Goal: Task Accomplishment & Management: Use online tool/utility

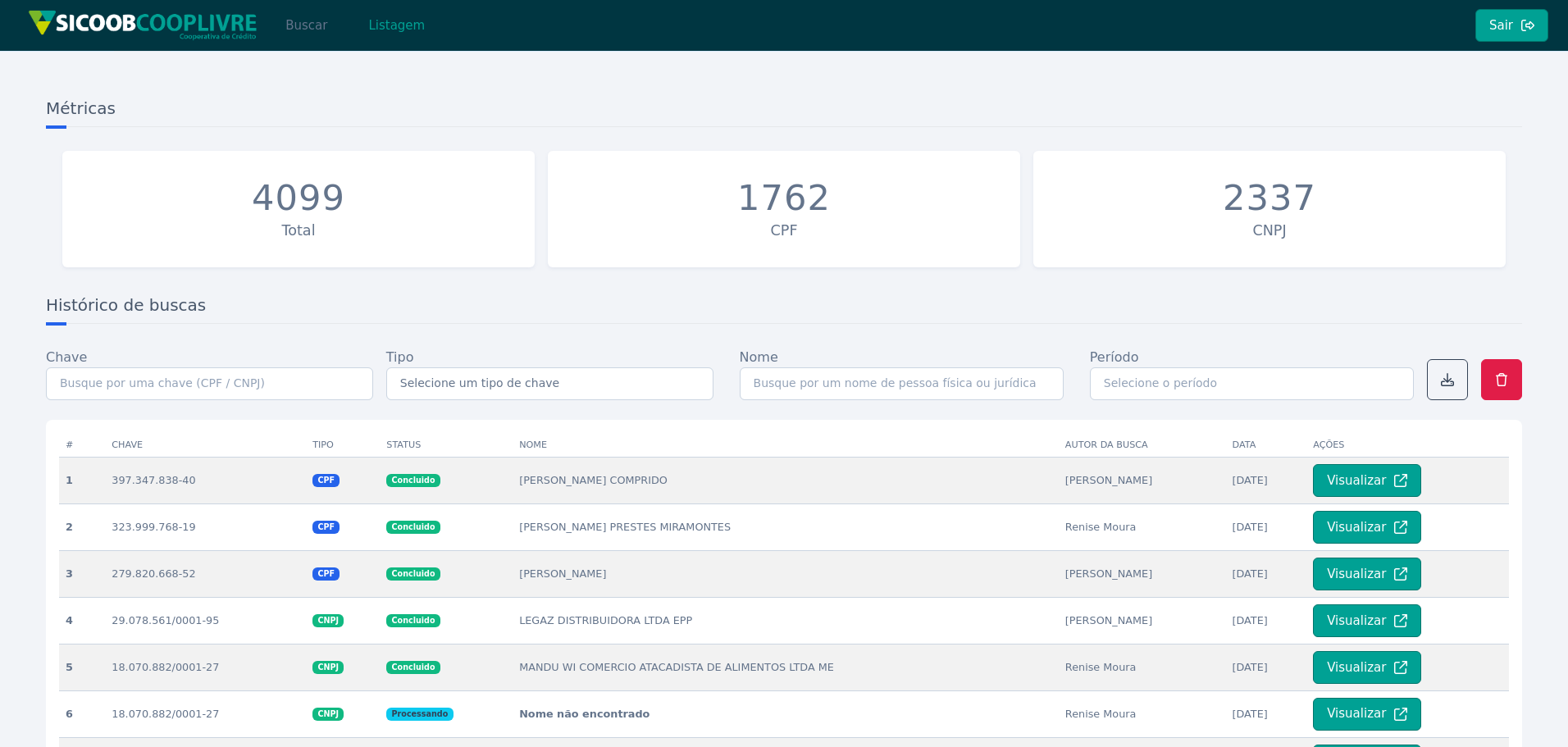
click at [307, 33] on button "Buscar" at bounding box center [306, 26] width 70 height 32
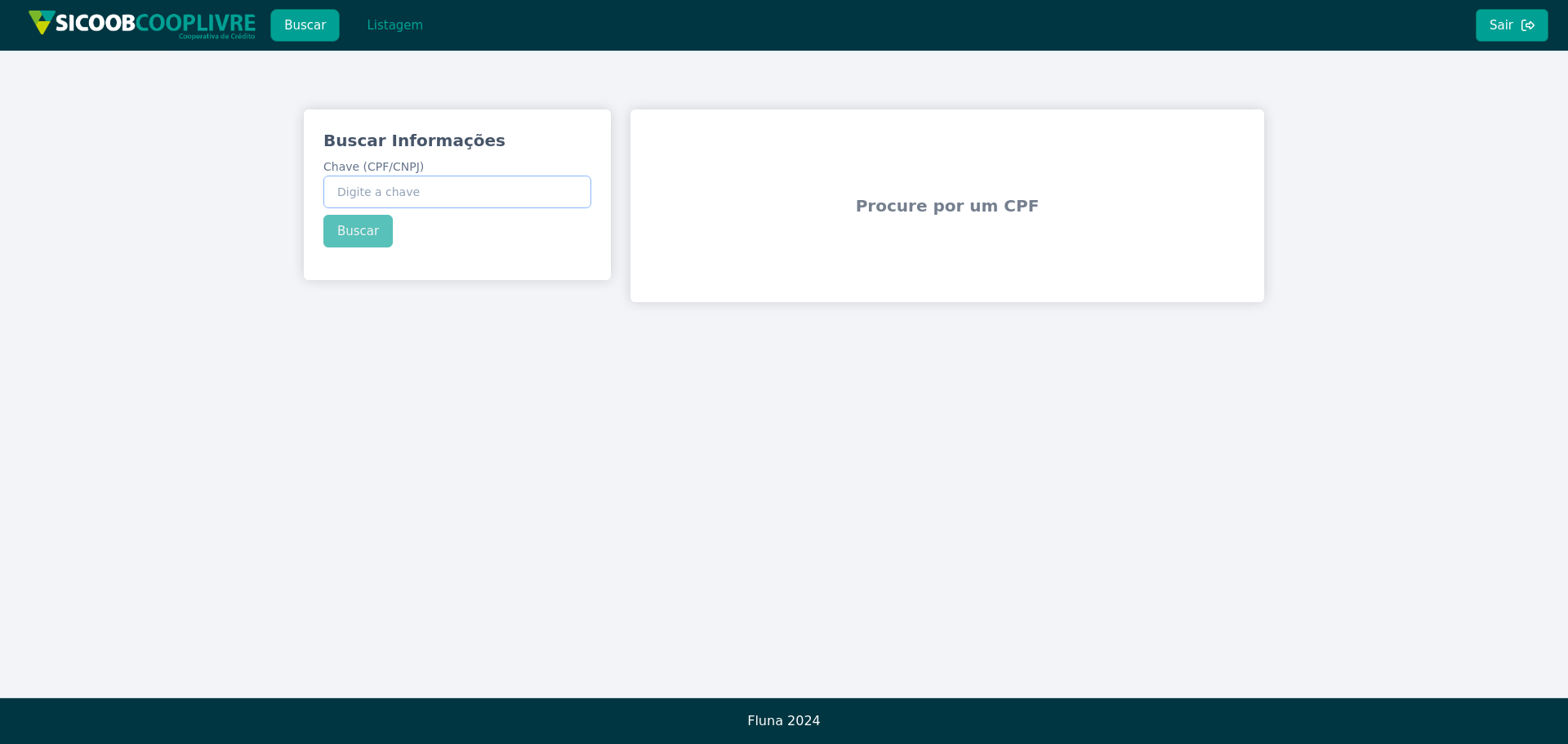
click at [514, 192] on input "Chave (CPF/CNPJ)" at bounding box center [457, 192] width 268 height 32
paste input "282.974.248-63"
click at [361, 229] on button "Buscar" at bounding box center [358, 231] width 70 height 32
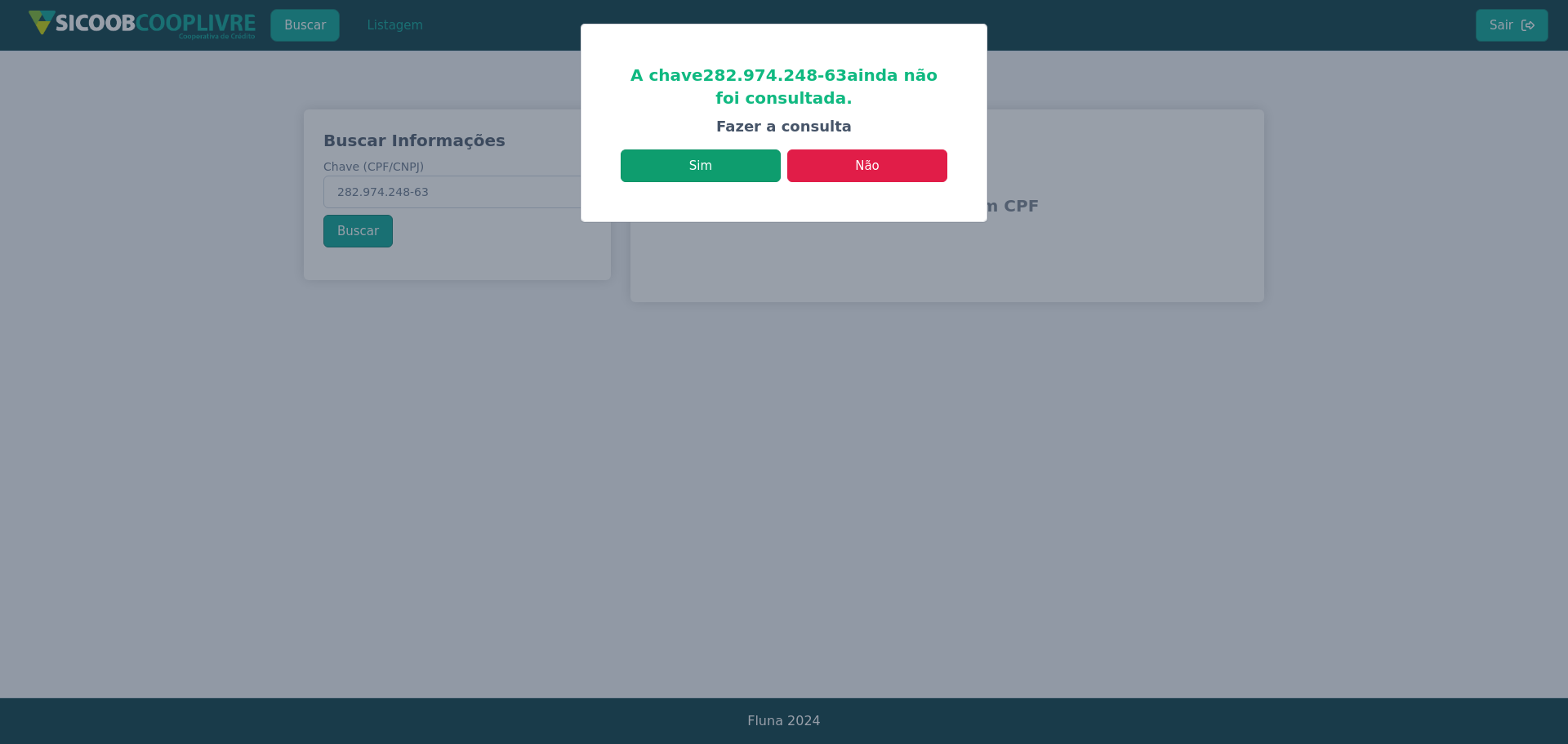
click at [718, 166] on button "Sim" at bounding box center [701, 166] width 160 height 32
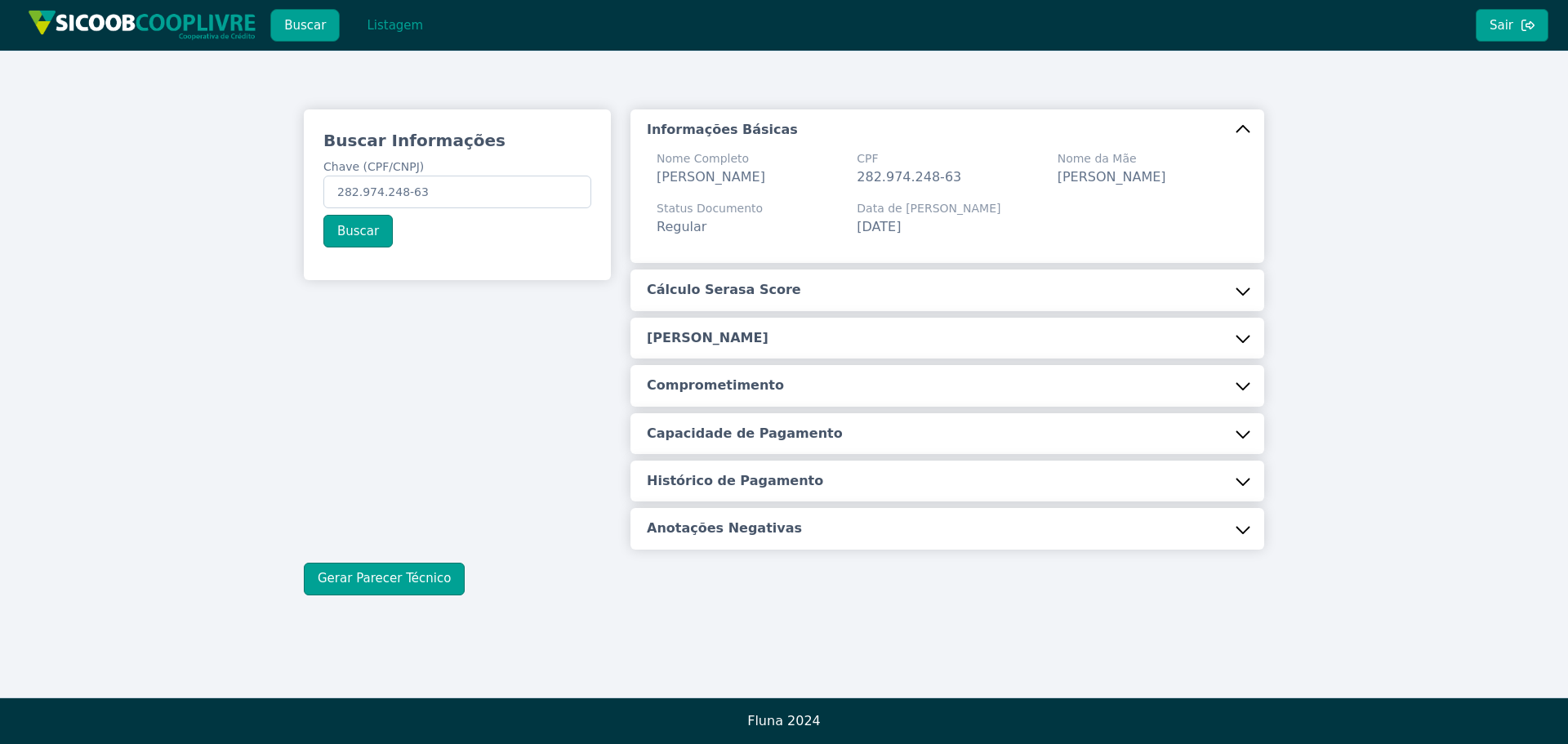
click at [837, 307] on button "Cálculo Serasa Score" at bounding box center [947, 290] width 634 height 41
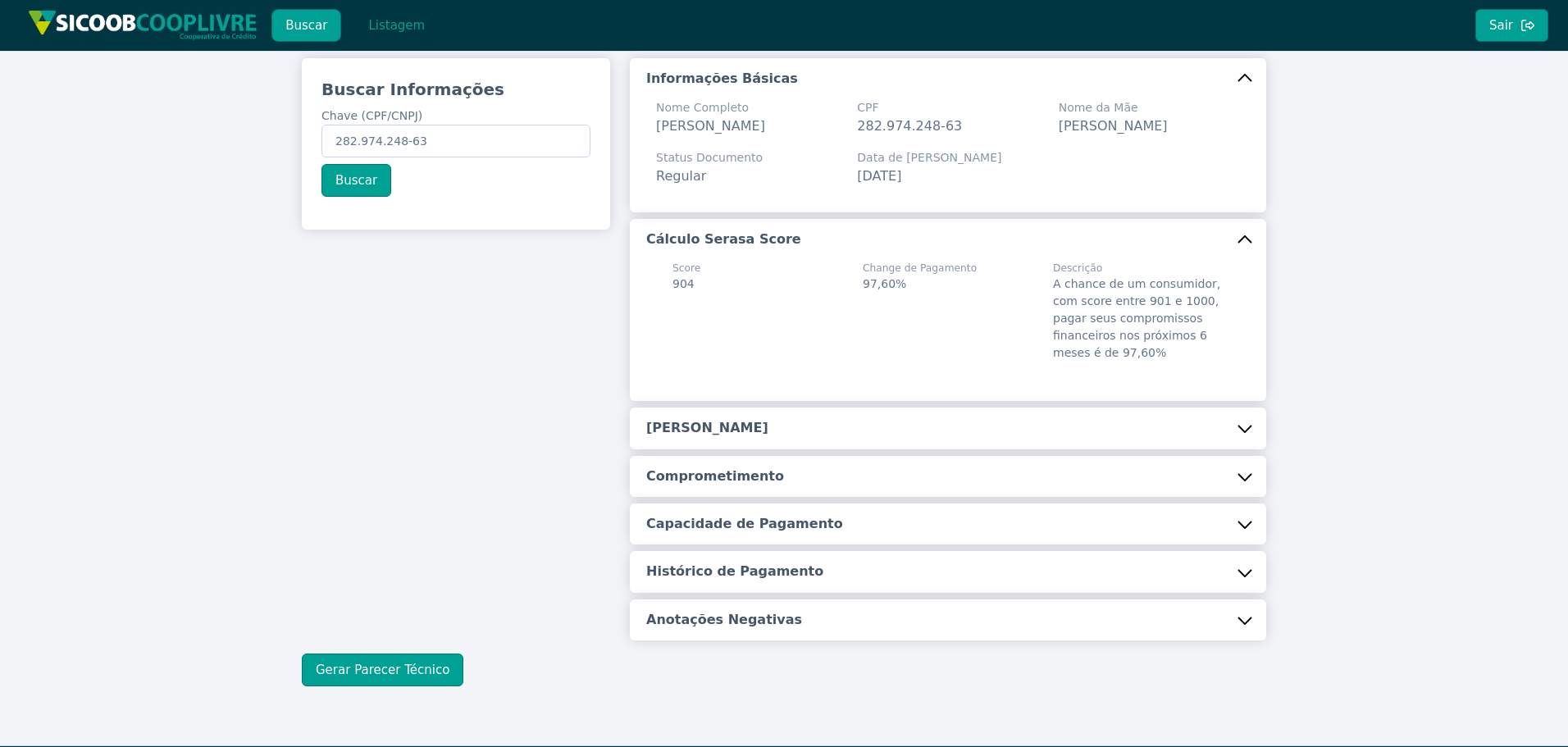
scroll to position [116, 0]
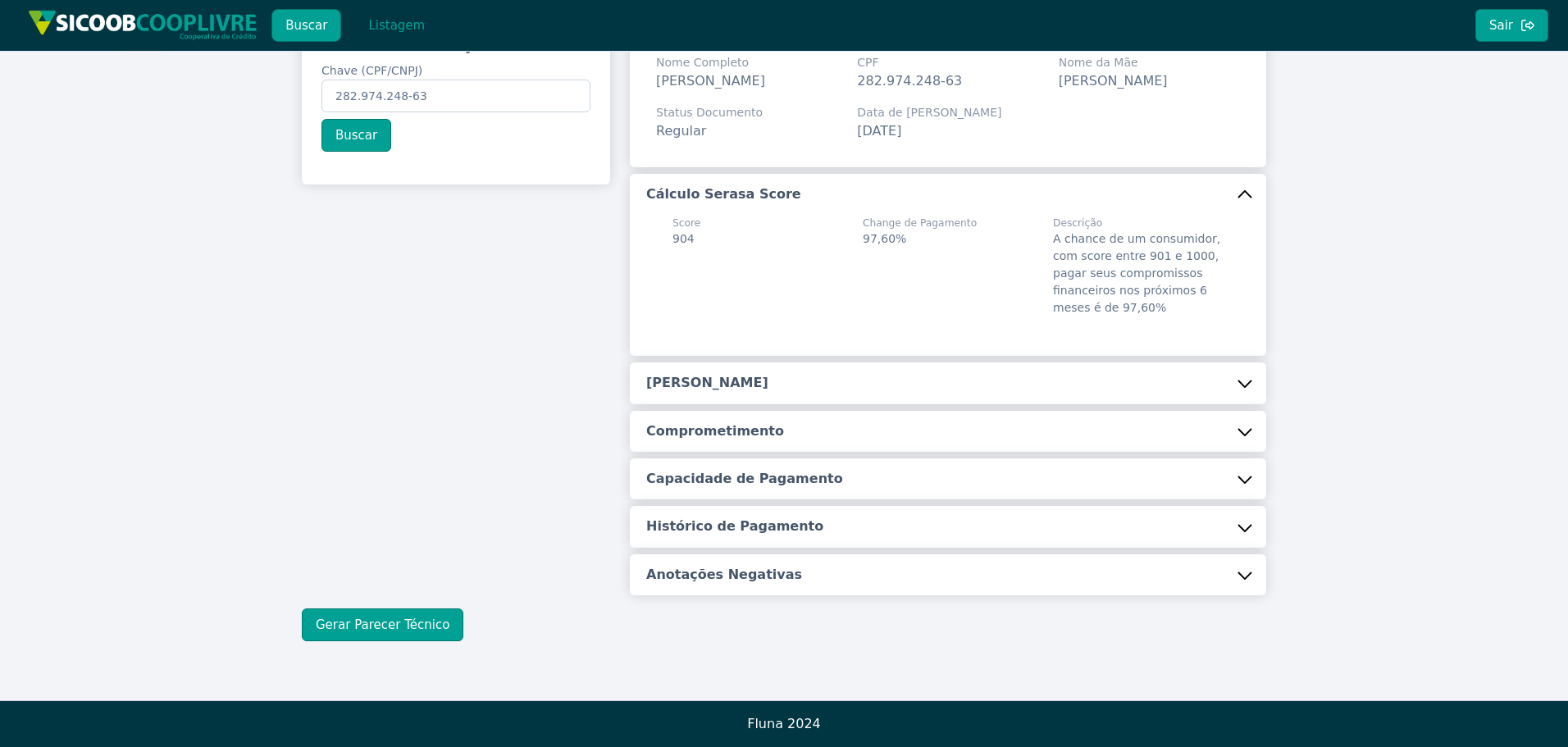
click at [797, 391] on button "[PERSON_NAME]" at bounding box center [948, 383] width 636 height 41
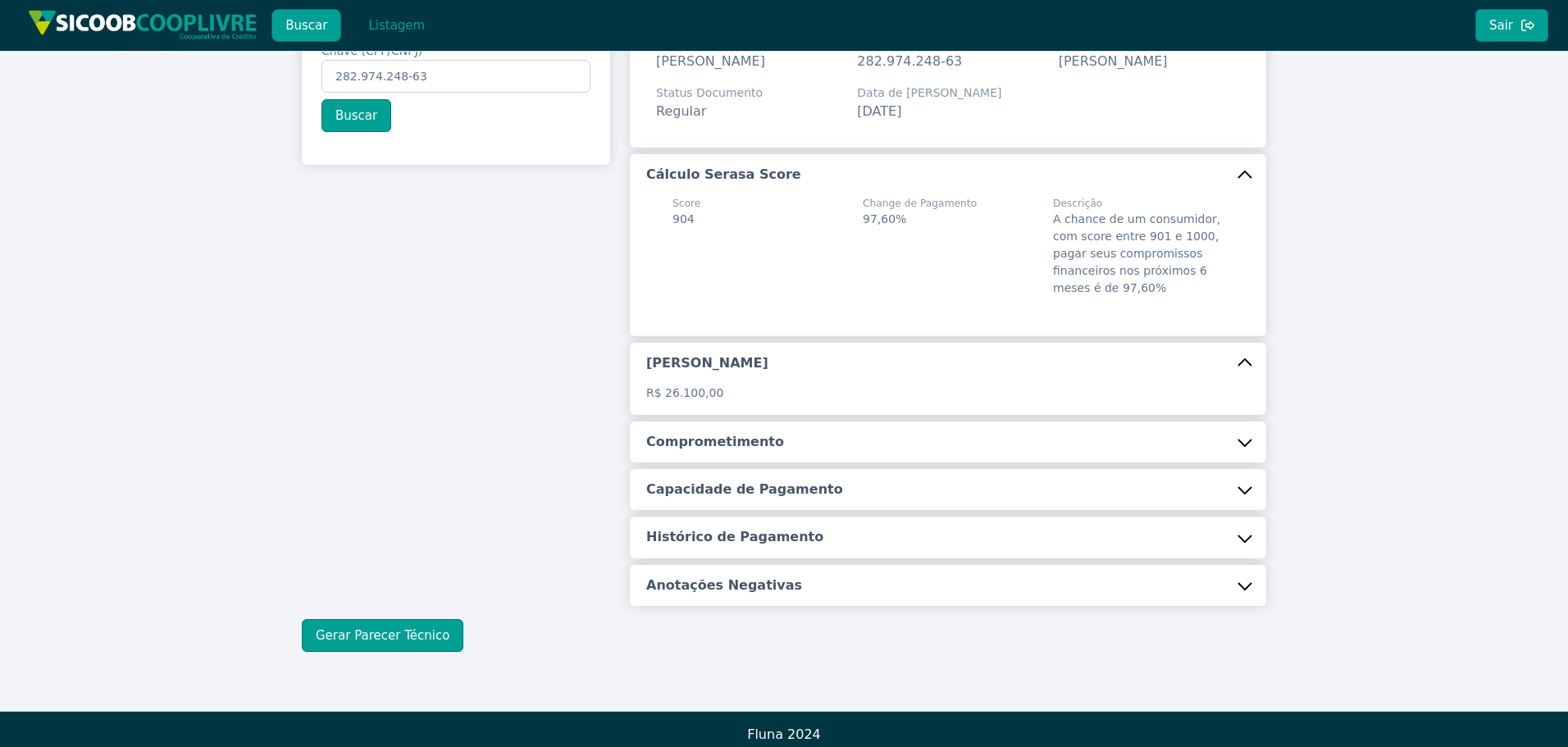
click at [772, 462] on button "Comprometimento" at bounding box center [948, 442] width 636 height 41
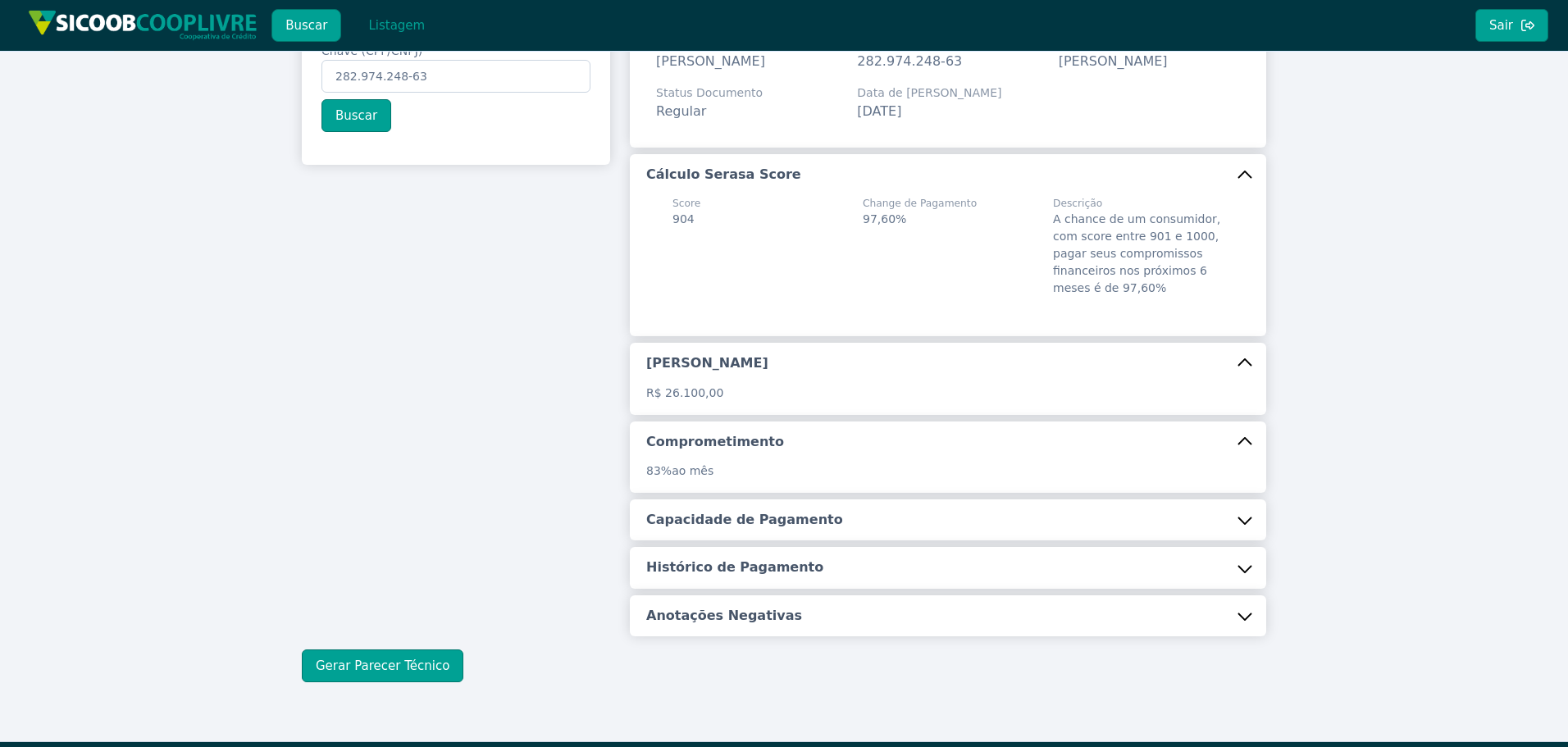
click at [756, 529] on h5 "Capacidade de Pagamento" at bounding box center [744, 519] width 197 height 18
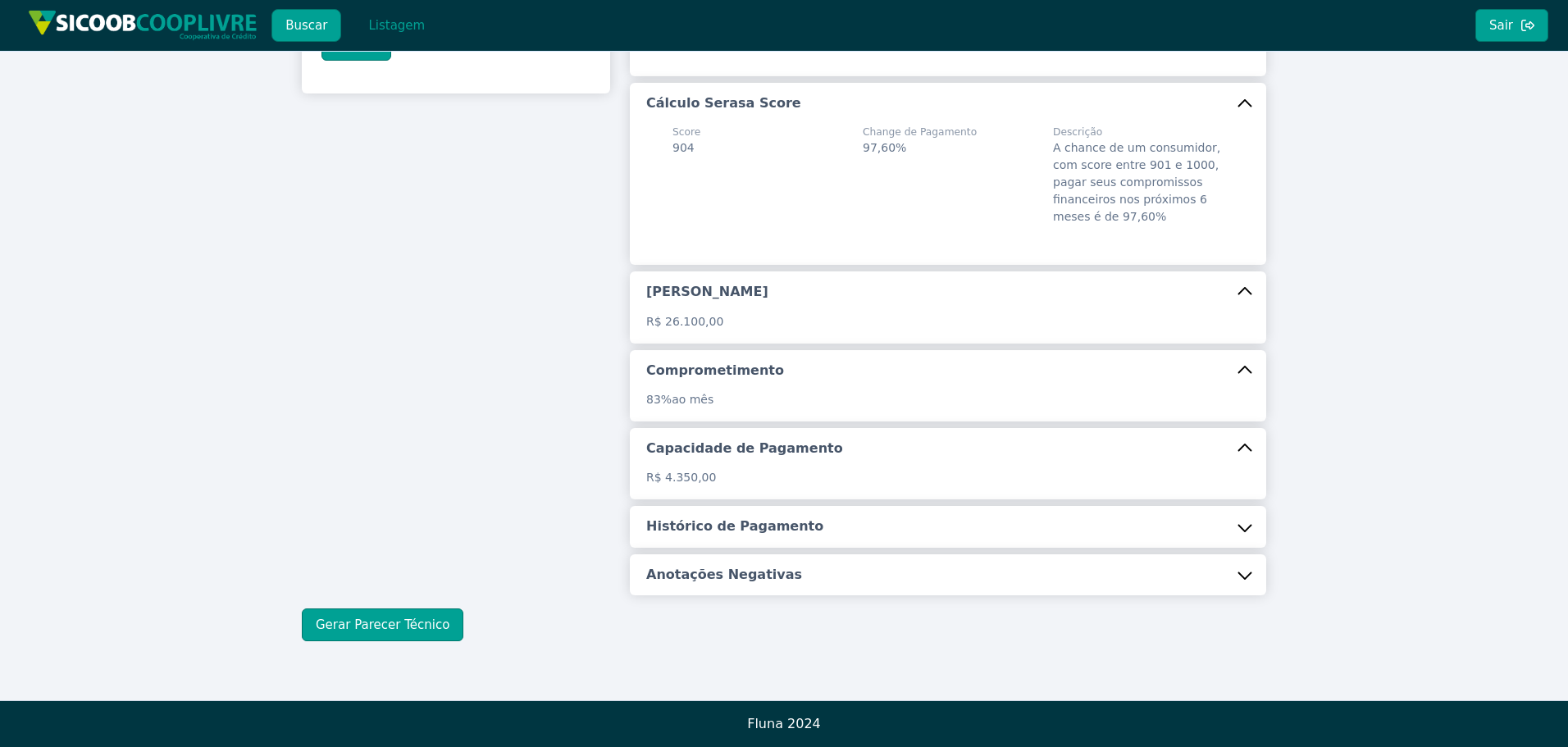
click at [761, 519] on h5 "Histórico de Pagamento" at bounding box center [735, 526] width 177 height 18
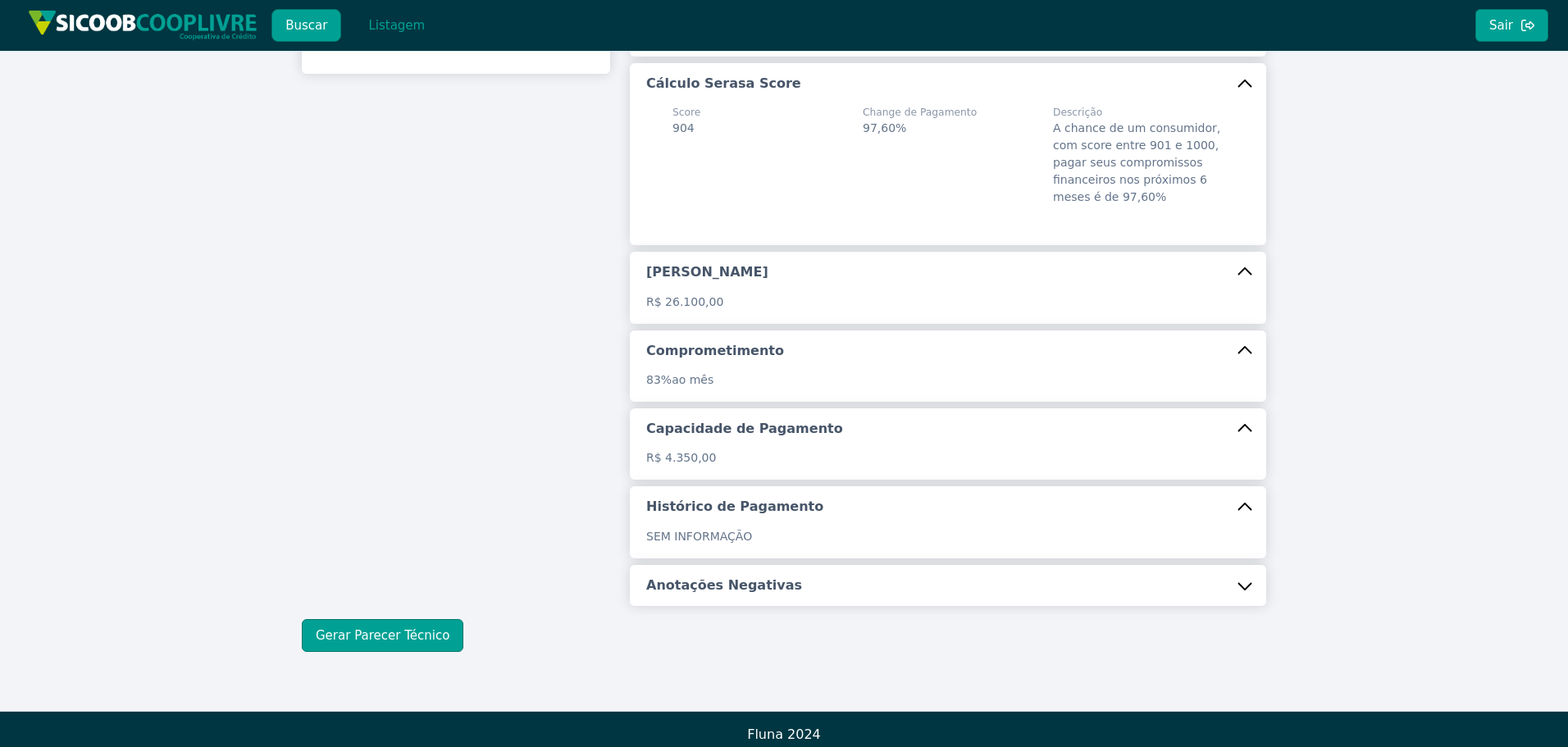
click at [717, 605] on button "Anotações Negativas" at bounding box center [948, 585] width 636 height 41
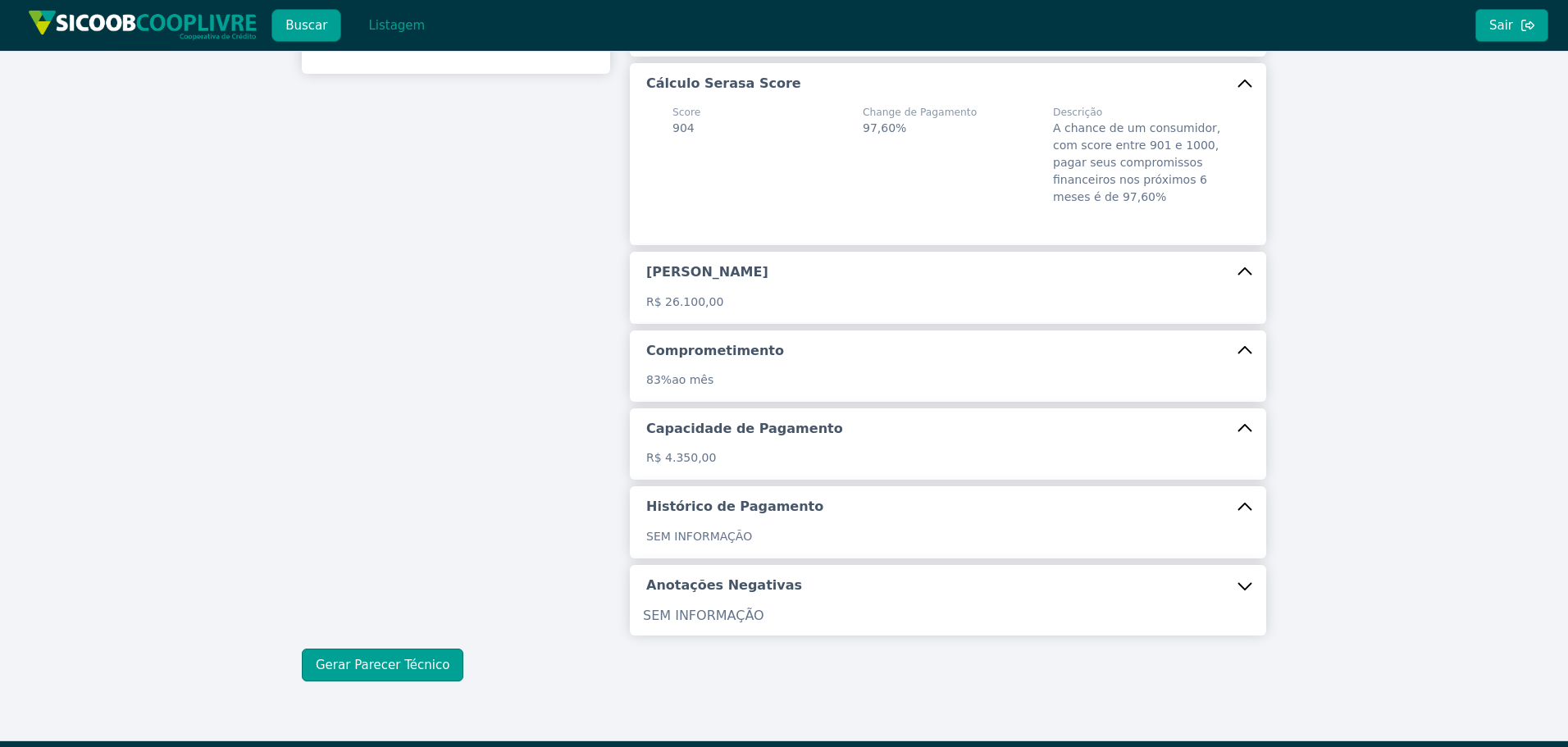
scroll to position [267, 0]
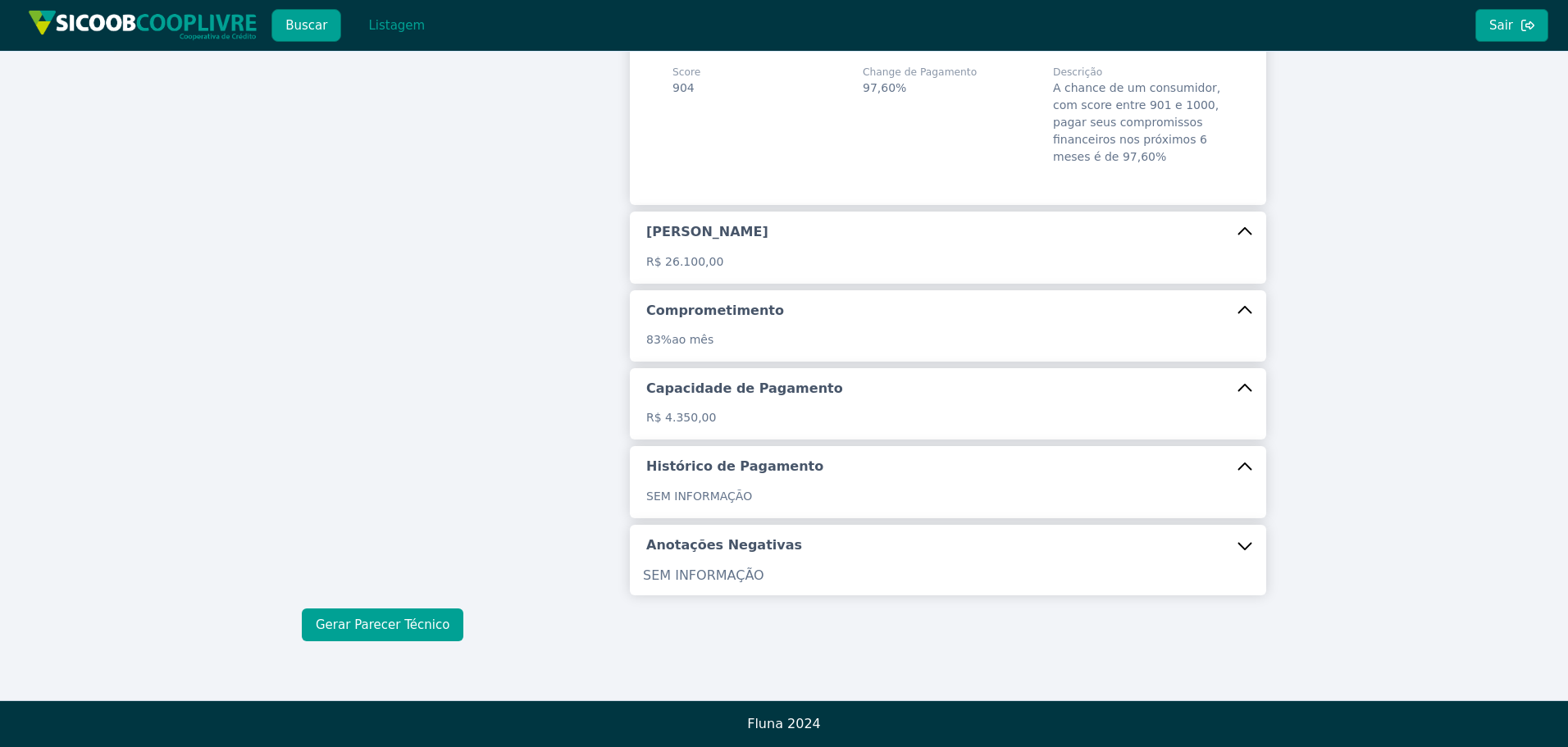
click at [434, 614] on button "Gerar Parecer Técnico" at bounding box center [382, 624] width 161 height 32
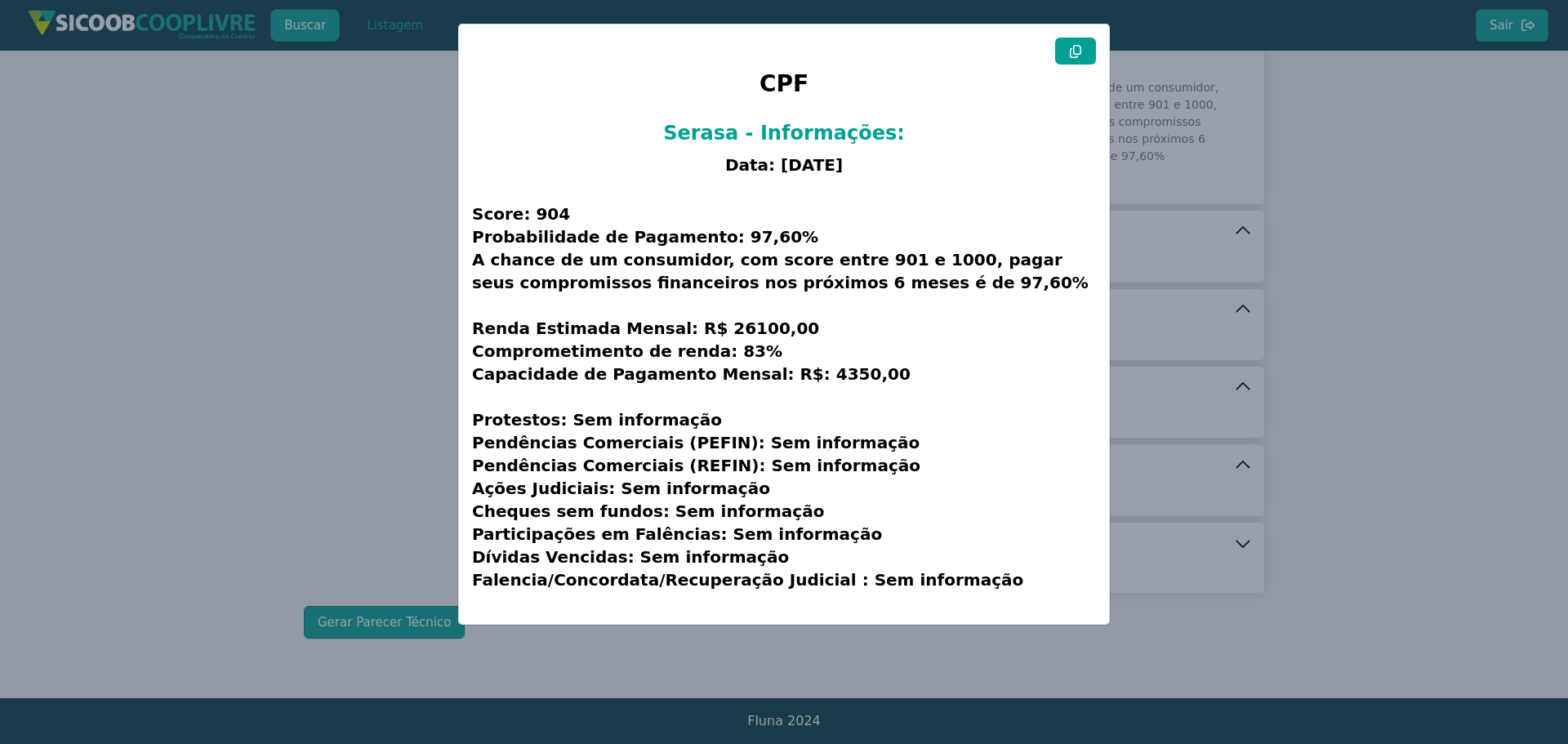
click at [1080, 55] on icon at bounding box center [1074, 51] width 13 height 13
click at [202, 217] on modal-container "CPF Serasa - Informações: Data: [DATE] Score: 904 Probabilidade de Pagamento: 9…" at bounding box center [784, 372] width 1568 height 744
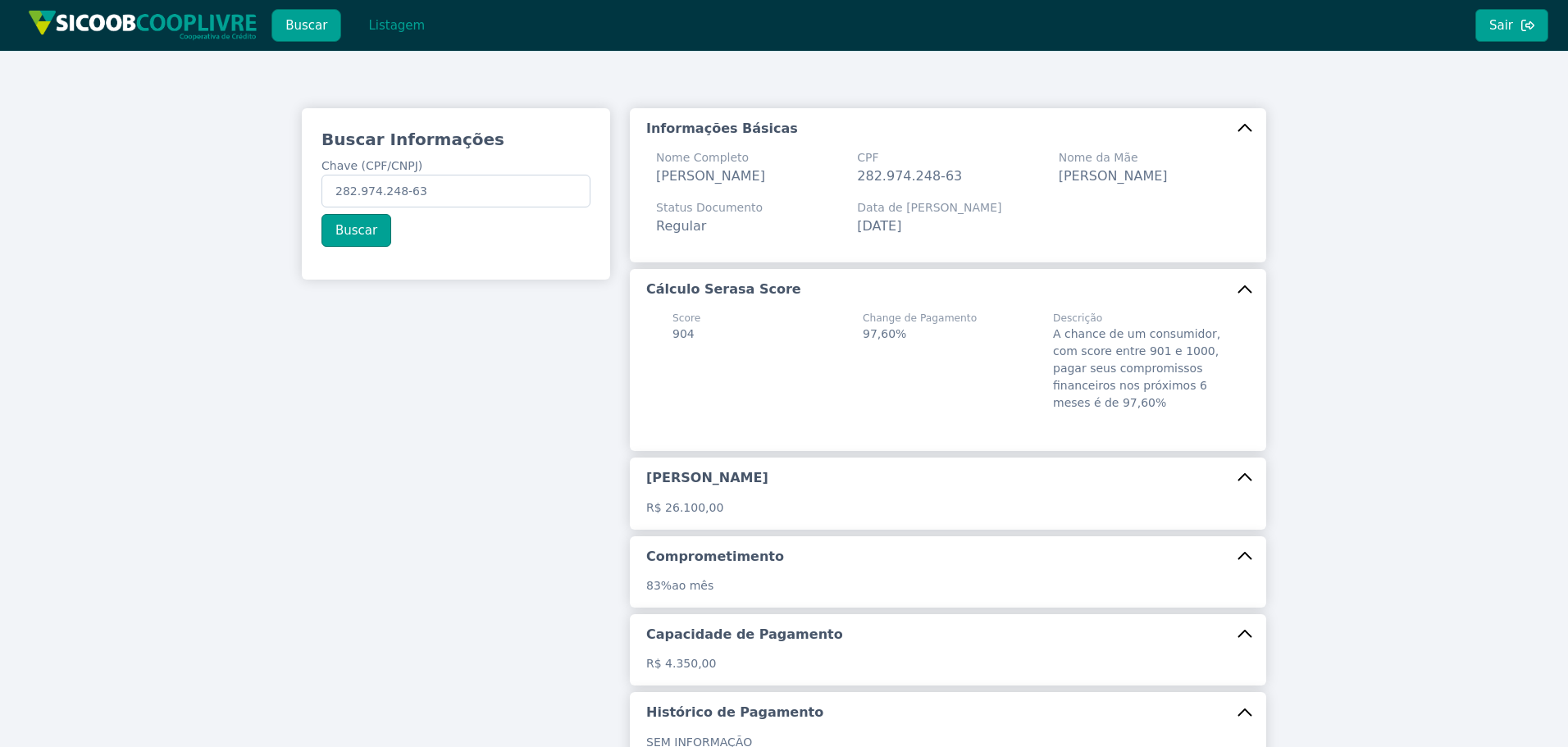
scroll to position [0, 0]
drag, startPoint x: 456, startPoint y: 202, endPoint x: 3, endPoint y: 170, distance: 454.1
click at [3, 170] on div "Buscar Informações Chave (CPF/CNPJ) 282.974.248-63 Buscar Informações Básicas N…" at bounding box center [784, 500] width 1568 height 897
paste input "015.906.328-00"
click at [350, 231] on button "Buscar" at bounding box center [357, 232] width 70 height 32
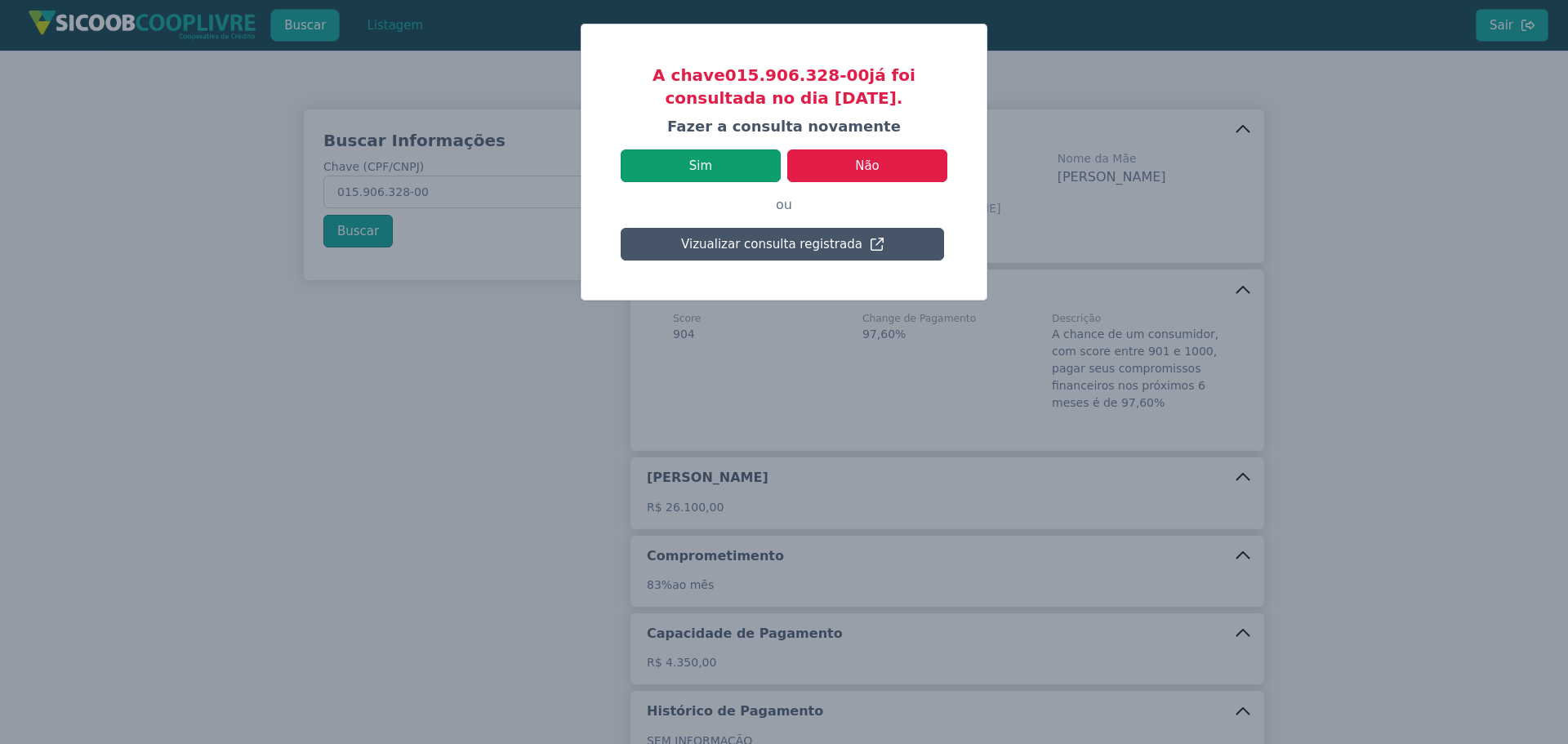
click at [737, 168] on button "Sim" at bounding box center [701, 166] width 160 height 32
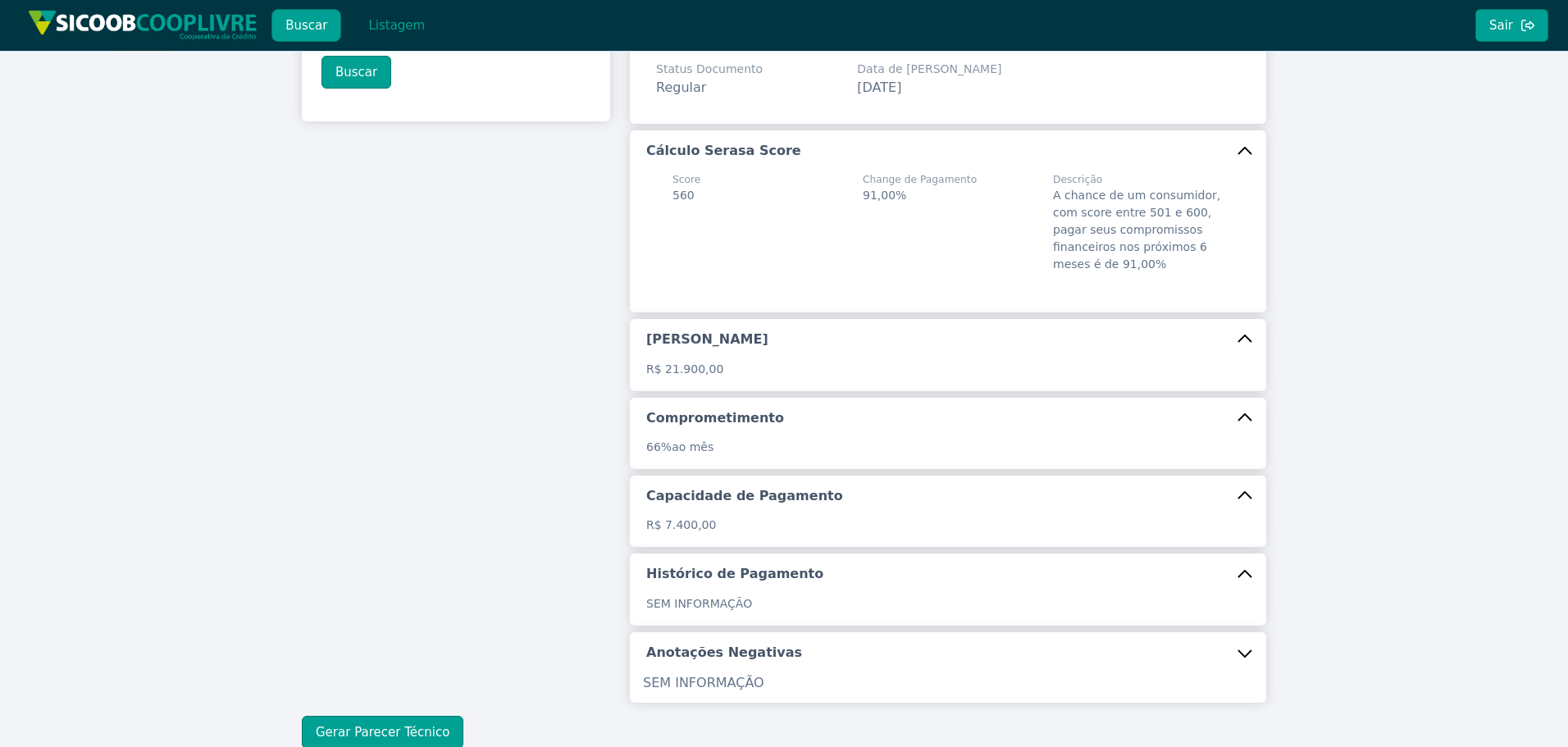
scroll to position [267, 0]
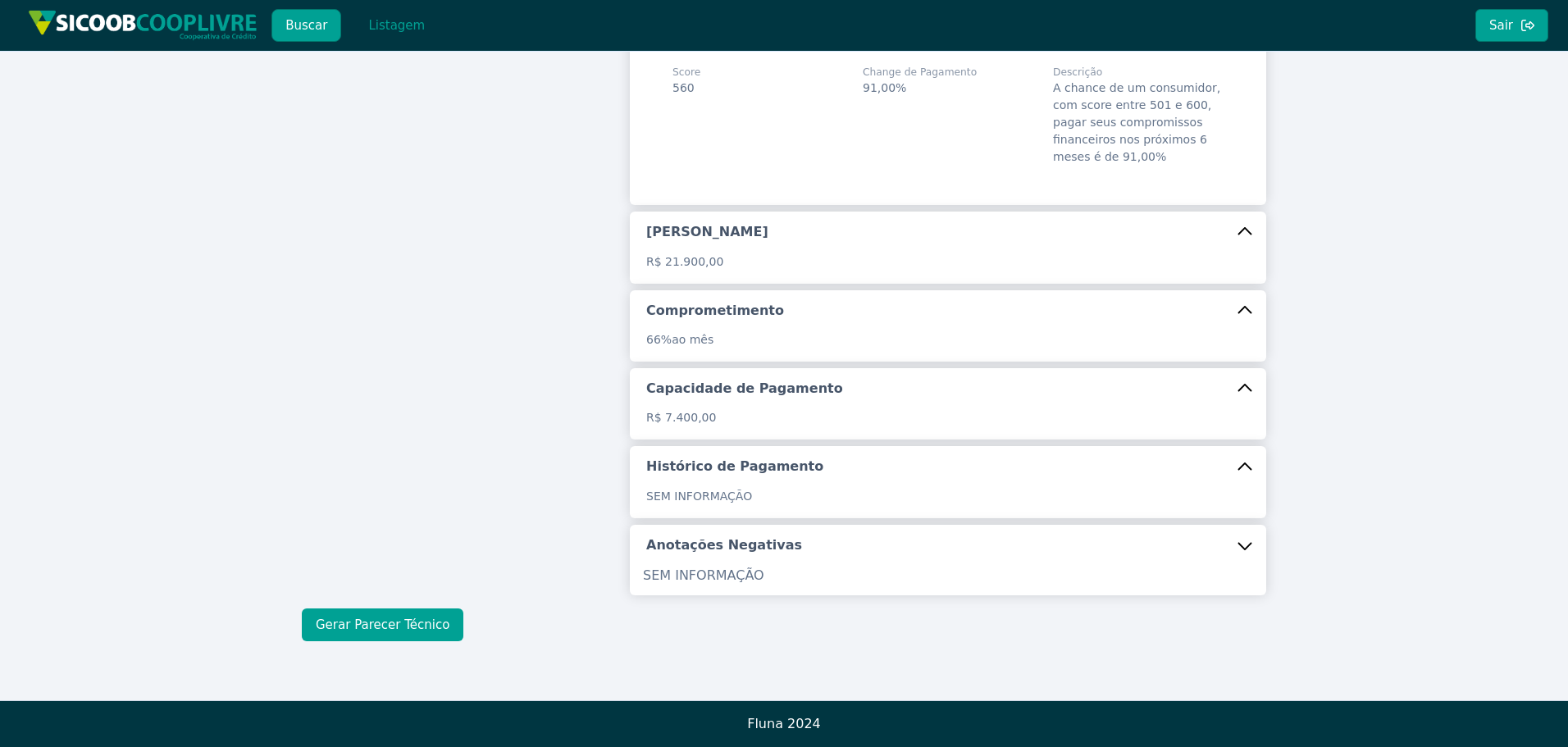
click at [413, 611] on button "Gerar Parecer Técnico" at bounding box center [382, 624] width 161 height 32
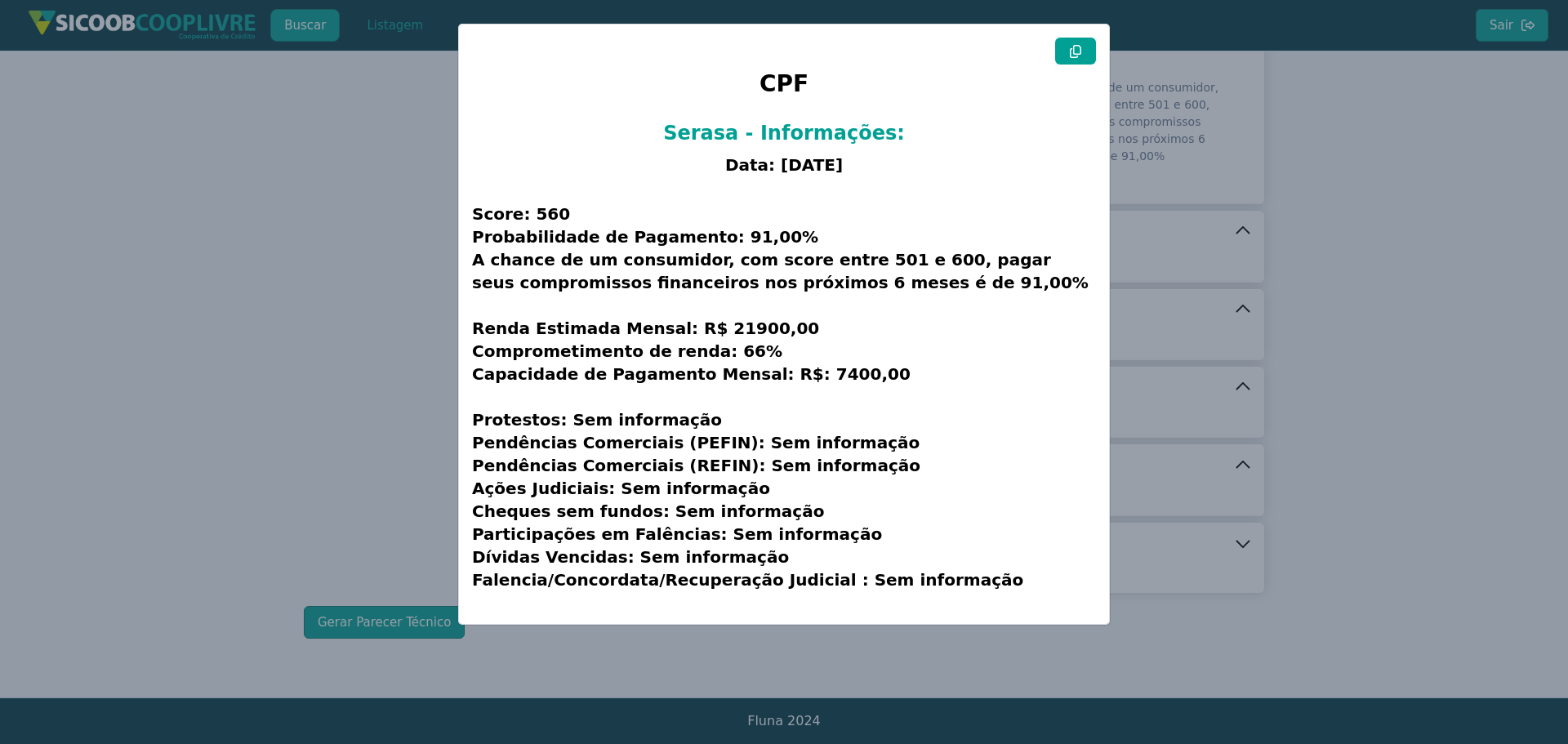
click at [1067, 54] on button at bounding box center [1075, 51] width 41 height 27
click at [403, 303] on modal-container "CPF Serasa - Informações: Data: [DATE] Score: 560 Probabilidade de Pagamento: 9…" at bounding box center [784, 372] width 1568 height 744
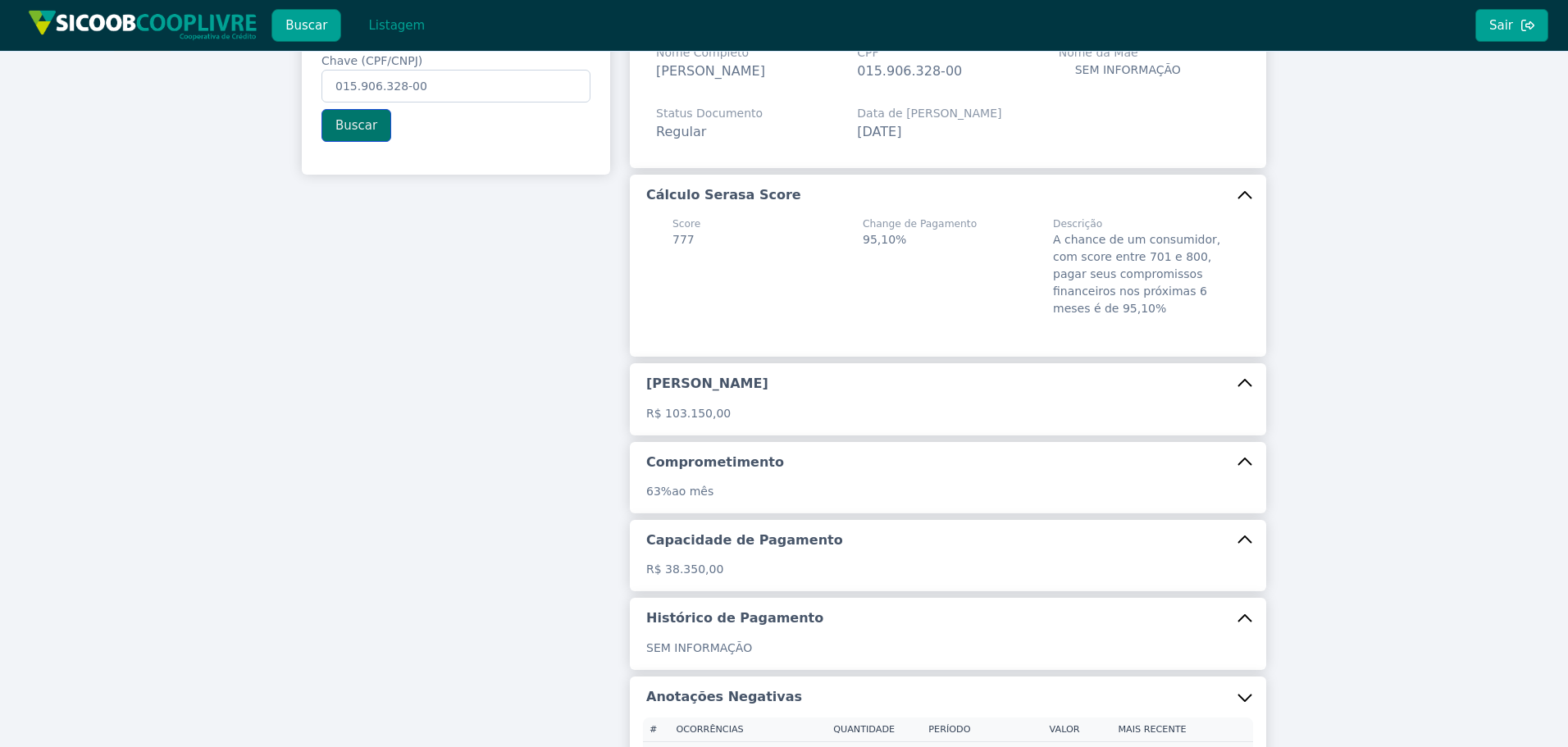
scroll to position [0, 0]
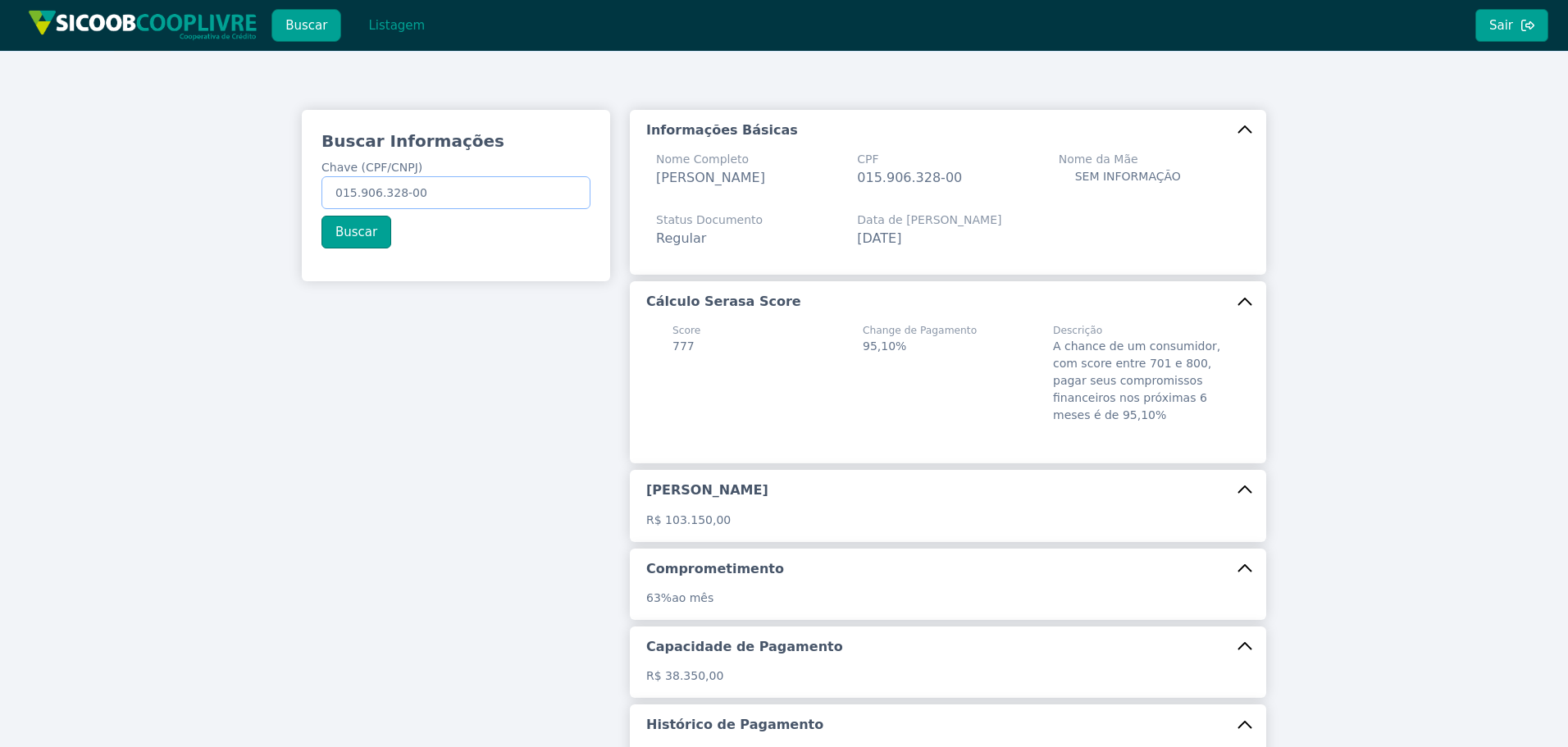
drag, startPoint x: 439, startPoint y: 196, endPoint x: 223, endPoint y: 184, distance: 216.3
click at [224, 184] on div "Buscar Informações Chave (CPF/CNPJ) 015.906.328-00 Buscar Informações Básicas N…" at bounding box center [784, 522] width 1568 height 941
paste input "54.964.640/0001-4"
type input "54.964.640/0001-40"
click at [370, 230] on button "Buscar" at bounding box center [357, 232] width 70 height 32
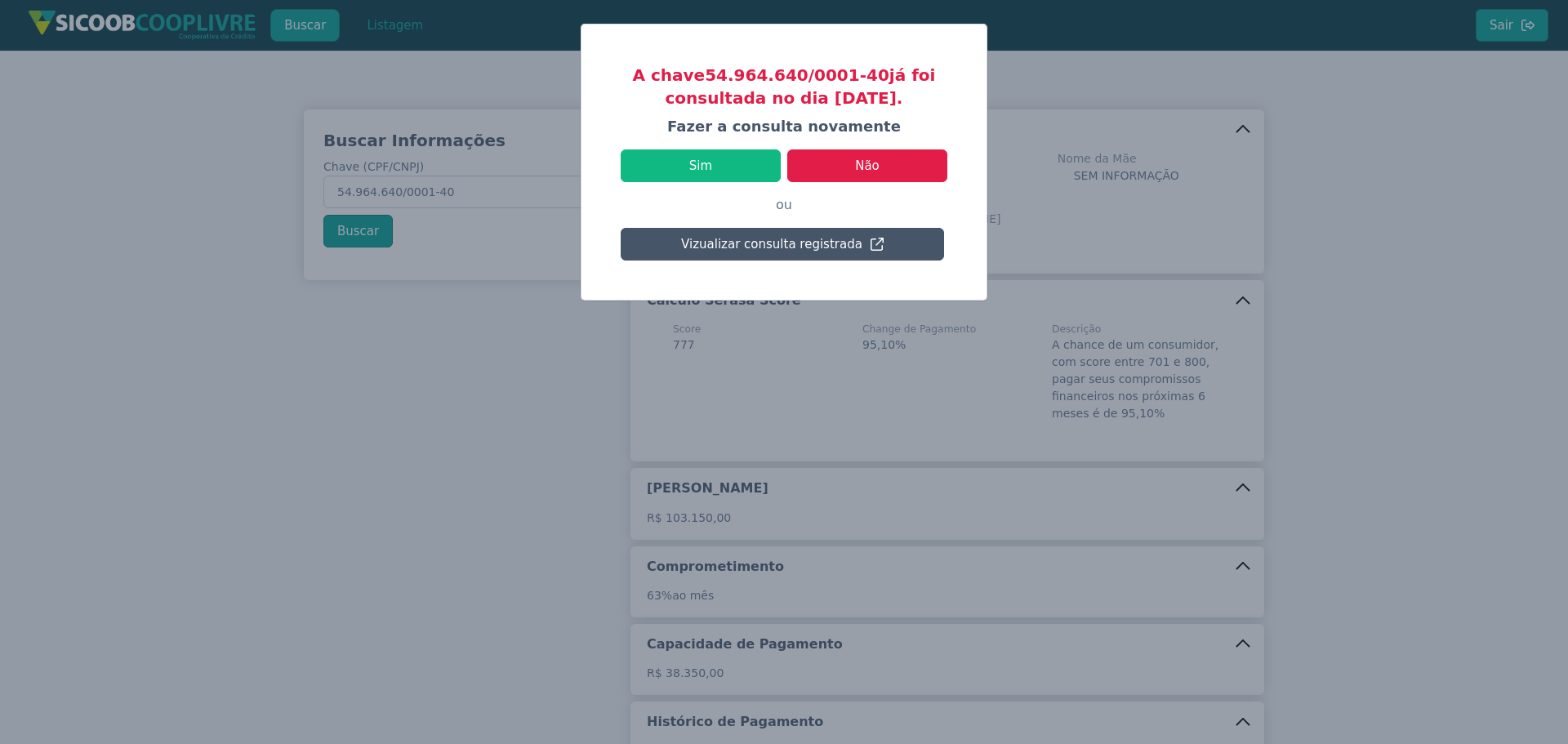
drag, startPoint x: 810, startPoint y: 100, endPoint x: 867, endPoint y: 100, distance: 57.0
click at [867, 100] on h3 "A chave 54.964.640/0001-40 já foi consultada no dia [DATE]." at bounding box center [784, 87] width 327 height 46
click at [739, 158] on button "Sim" at bounding box center [701, 166] width 160 height 32
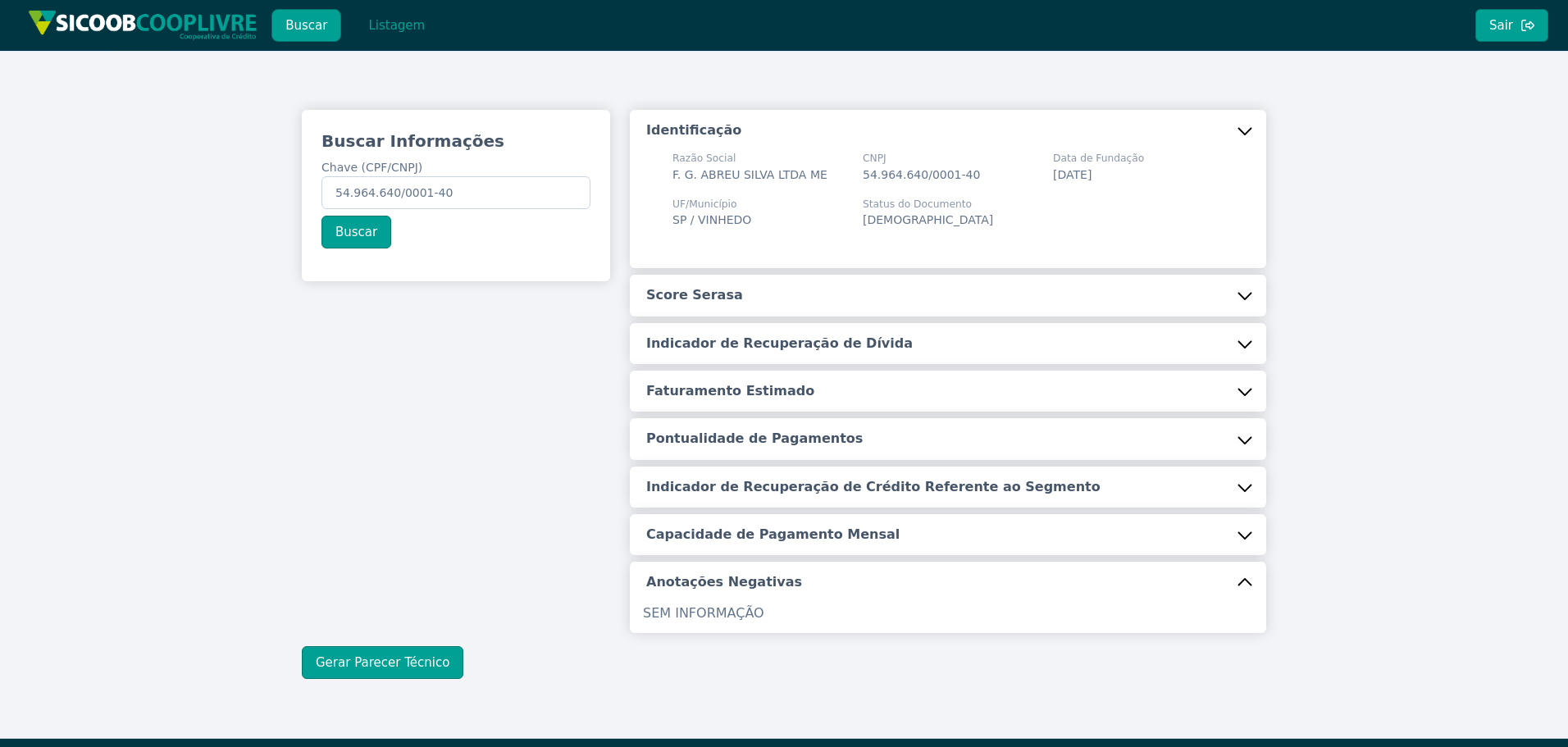
click at [793, 287] on button "Score Serasa" at bounding box center [948, 295] width 636 height 41
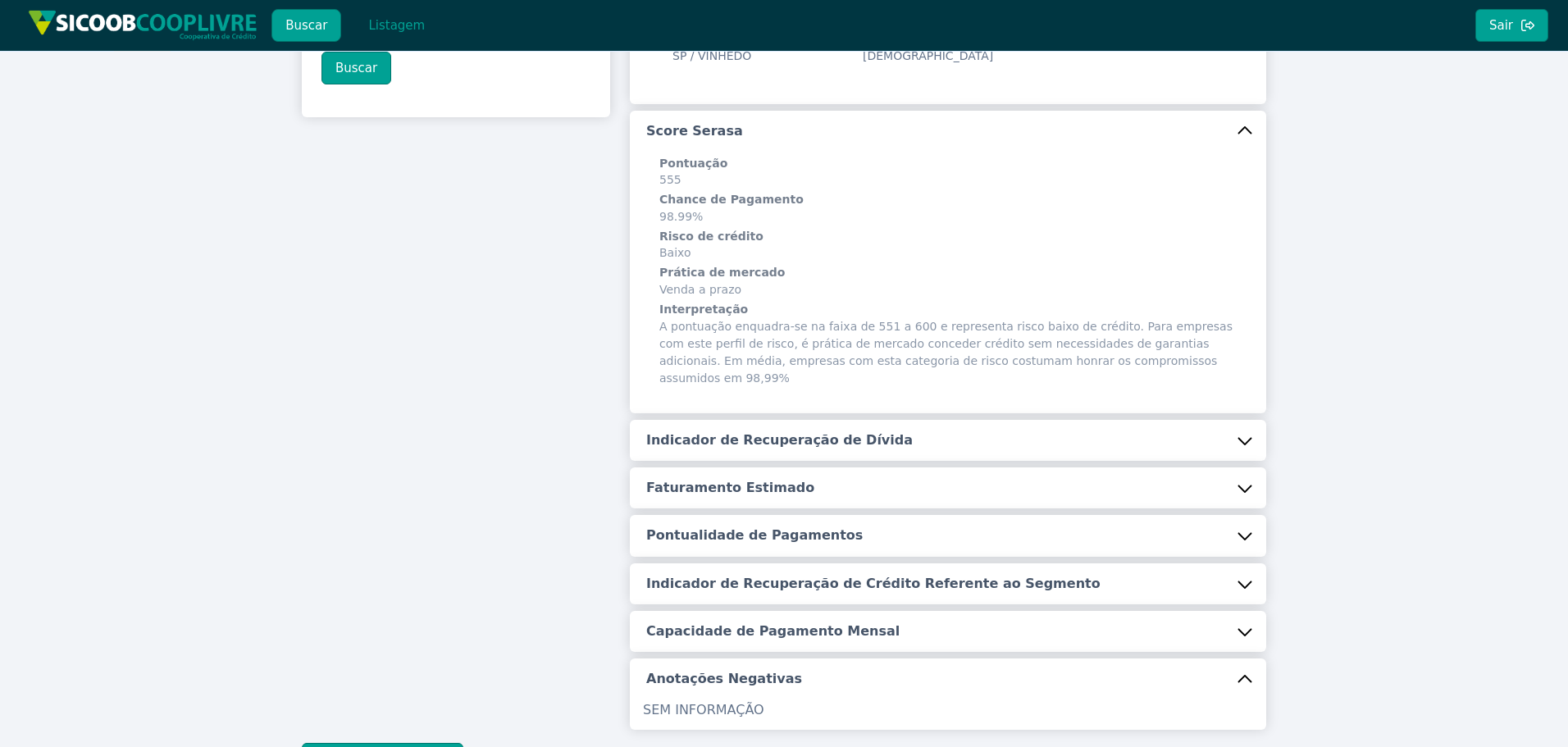
click at [774, 442] on button "Indicador de Recuperação de Dívida" at bounding box center [948, 440] width 636 height 41
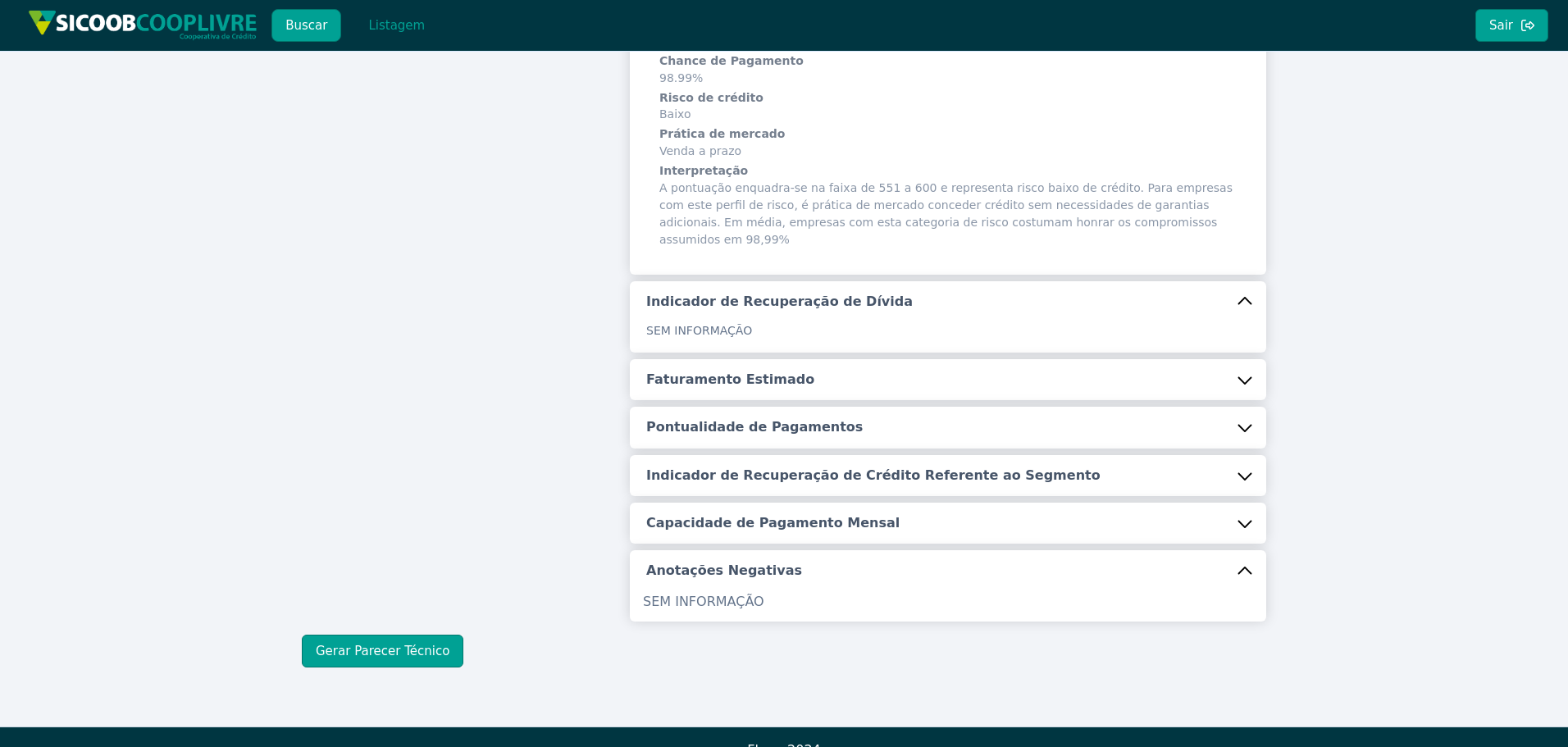
scroll to position [311, 0]
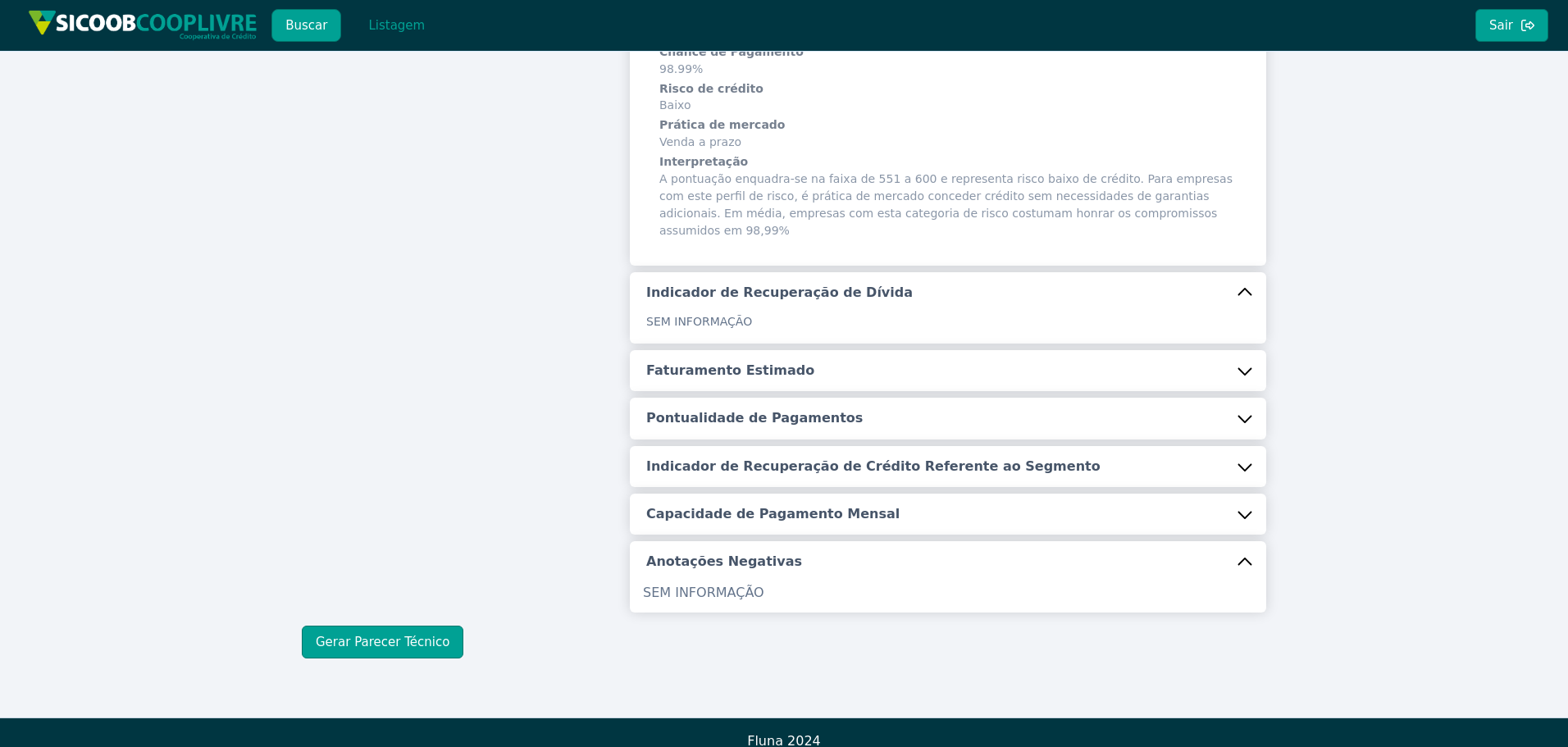
click at [775, 350] on button "Faturamento Estimado" at bounding box center [948, 370] width 636 height 41
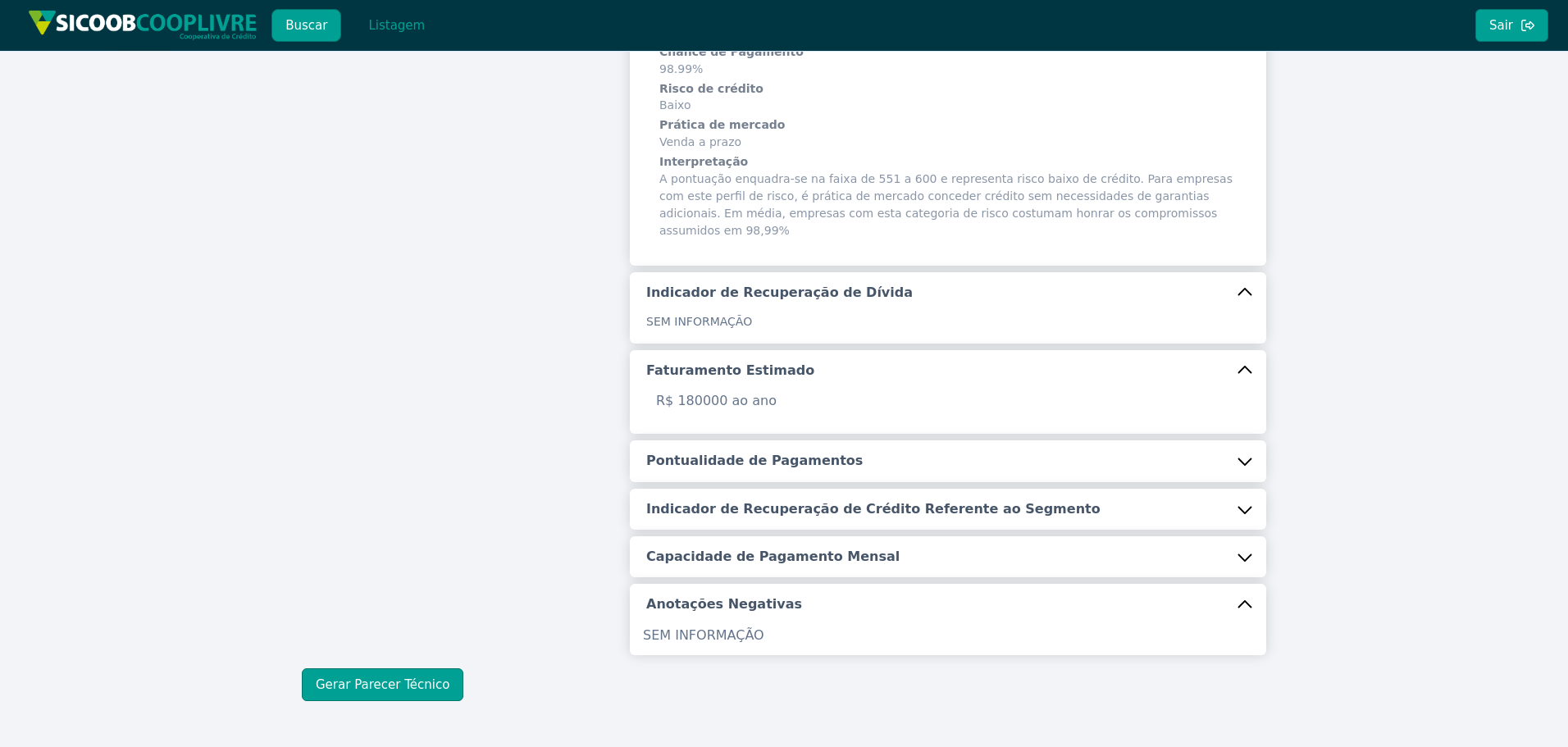
click at [740, 454] on button "Pontualidade de Pagamentos" at bounding box center [948, 460] width 636 height 41
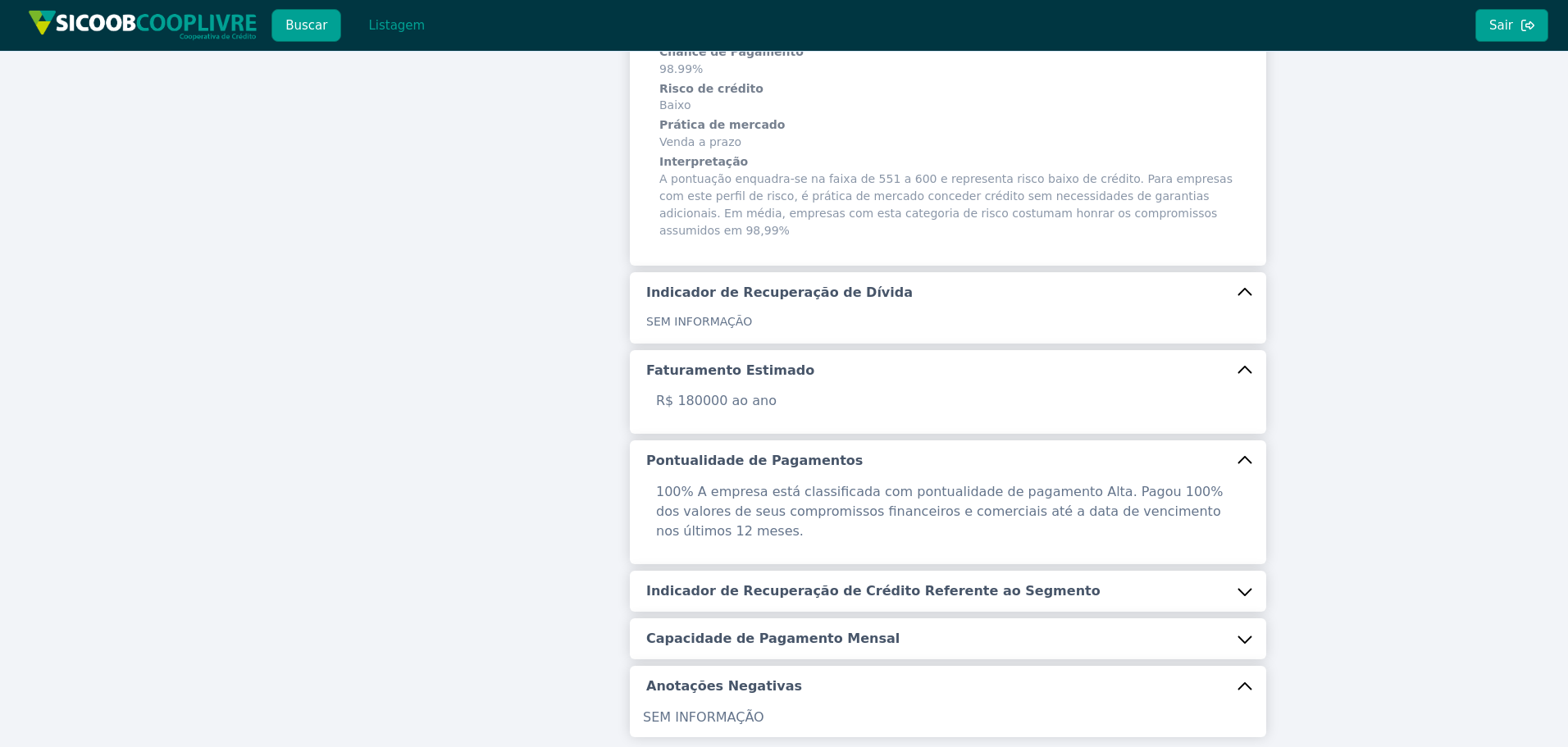
click at [770, 582] on h5 "Indicador de Recuperação de Crédito Referente ao Segmento" at bounding box center [873, 590] width 455 height 18
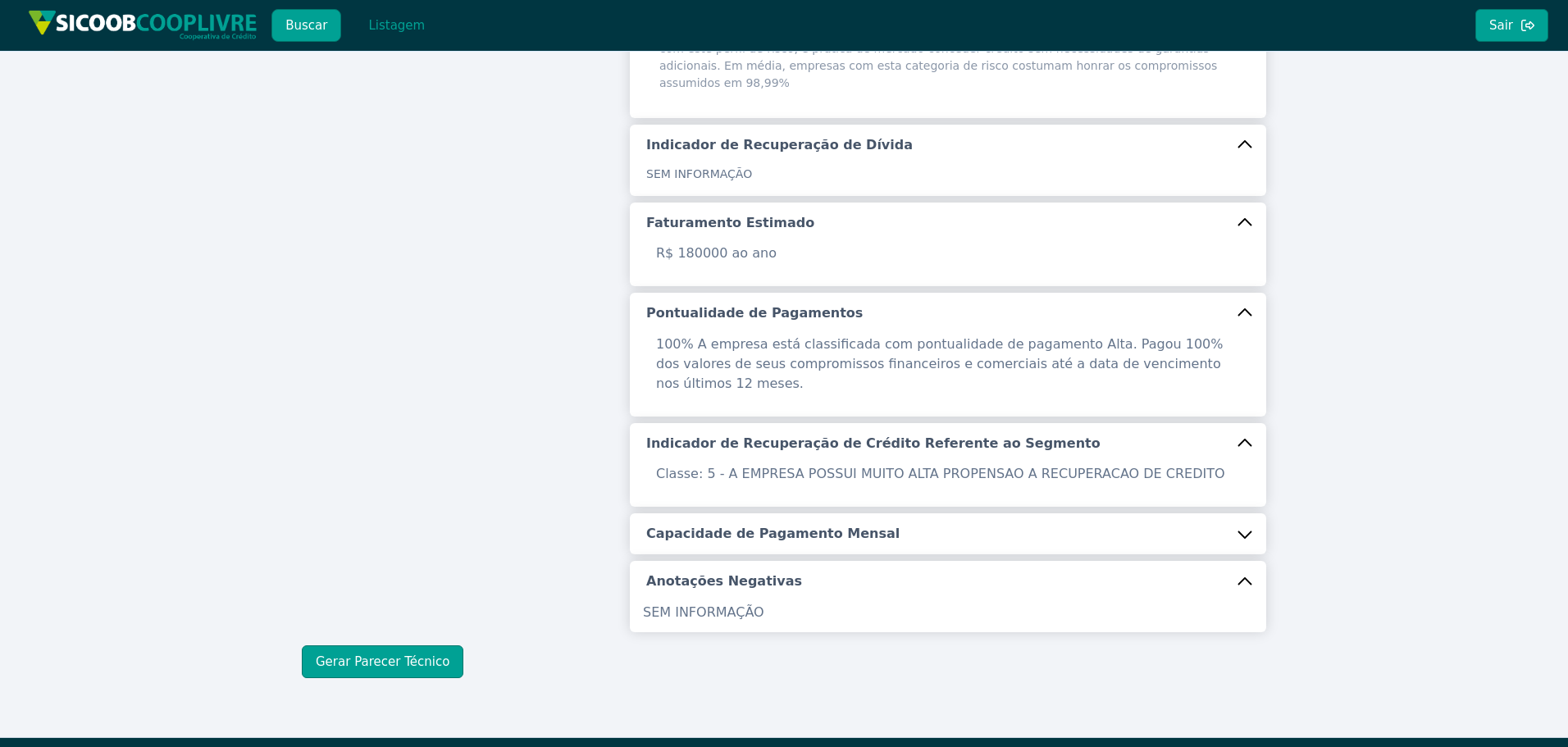
click at [741, 517] on button "Capacidade de Pagamento Mensal" at bounding box center [948, 534] width 636 height 41
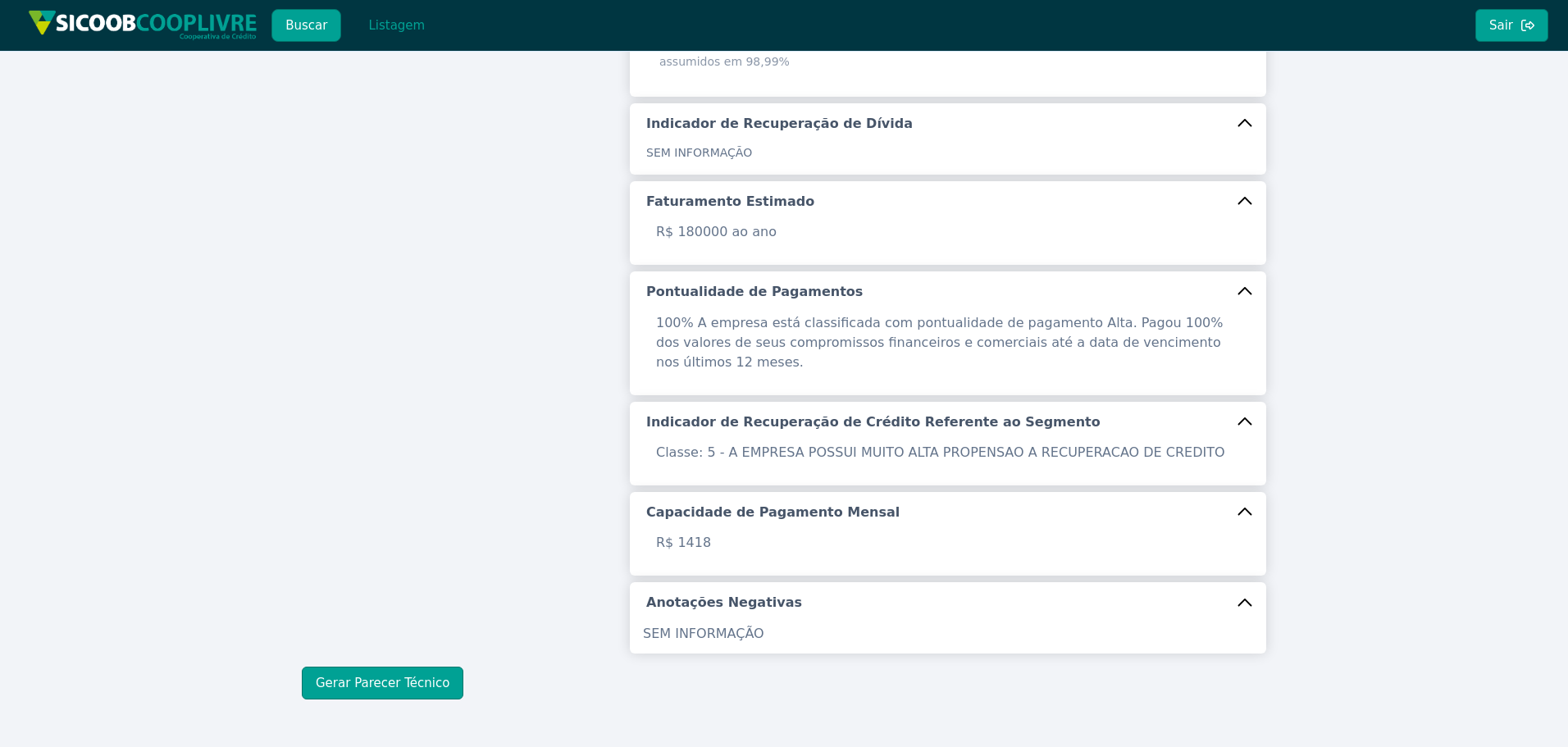
scroll to position [501, 0]
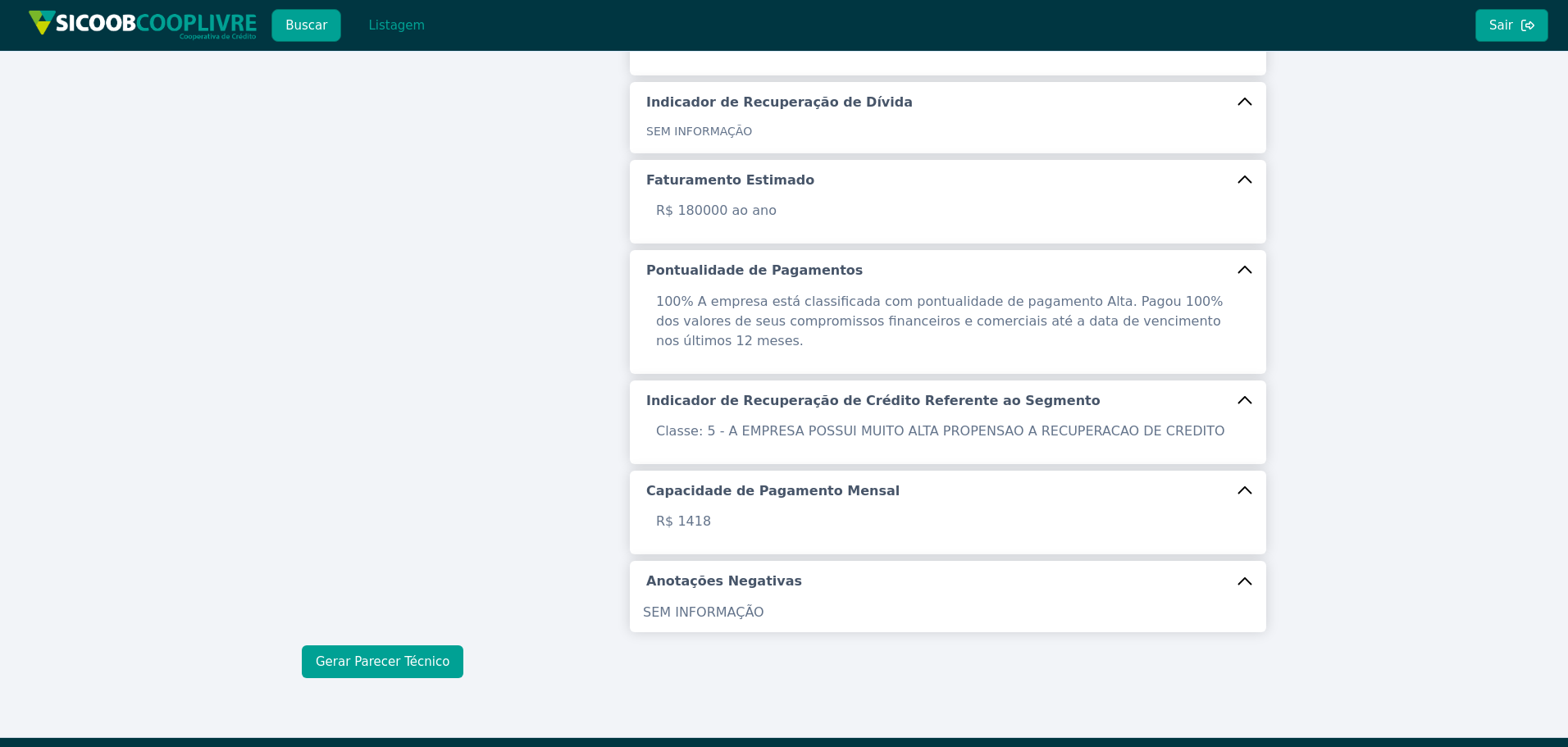
click at [397, 646] on button "Gerar Parecer Técnico" at bounding box center [382, 662] width 161 height 32
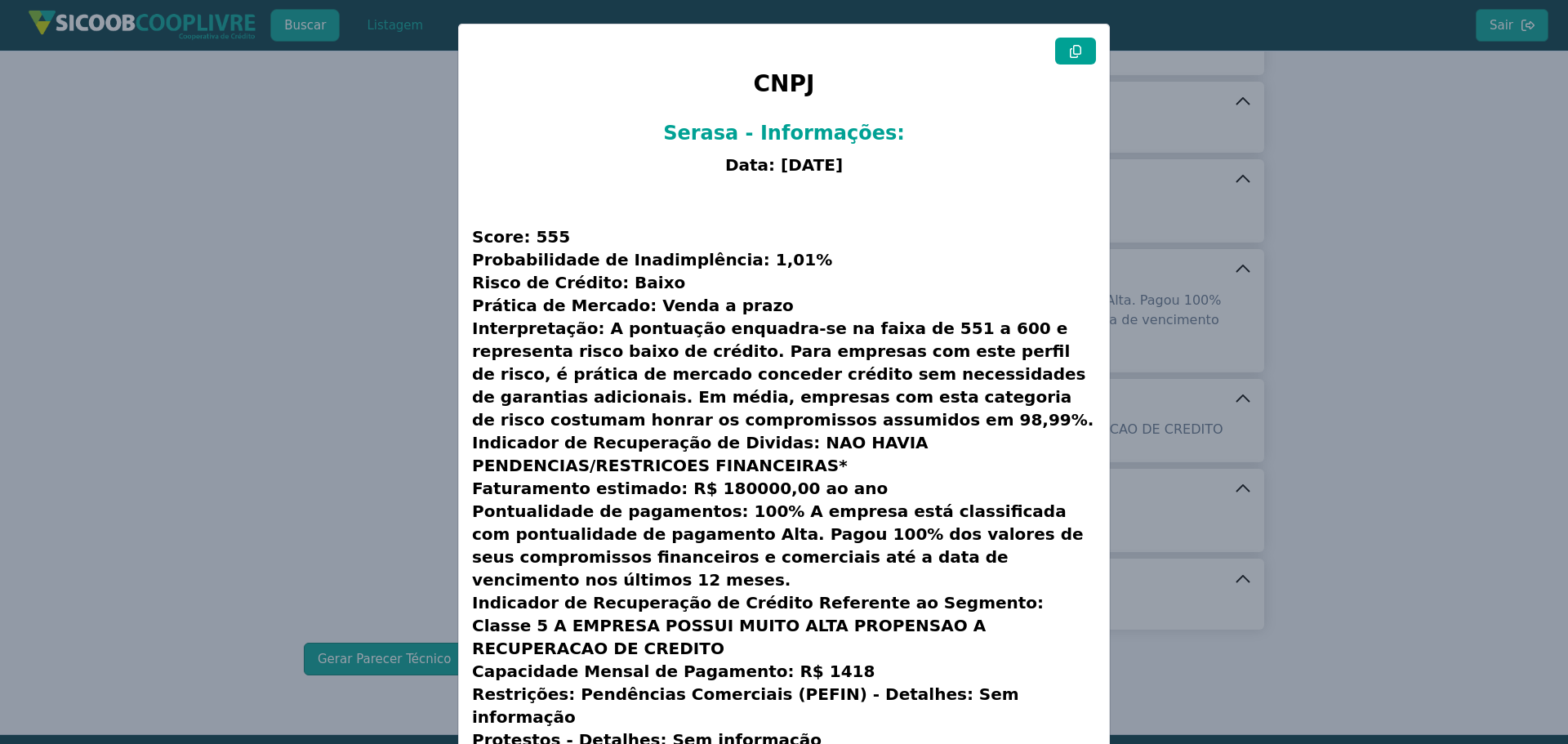
click at [1063, 55] on button at bounding box center [1075, 51] width 41 height 27
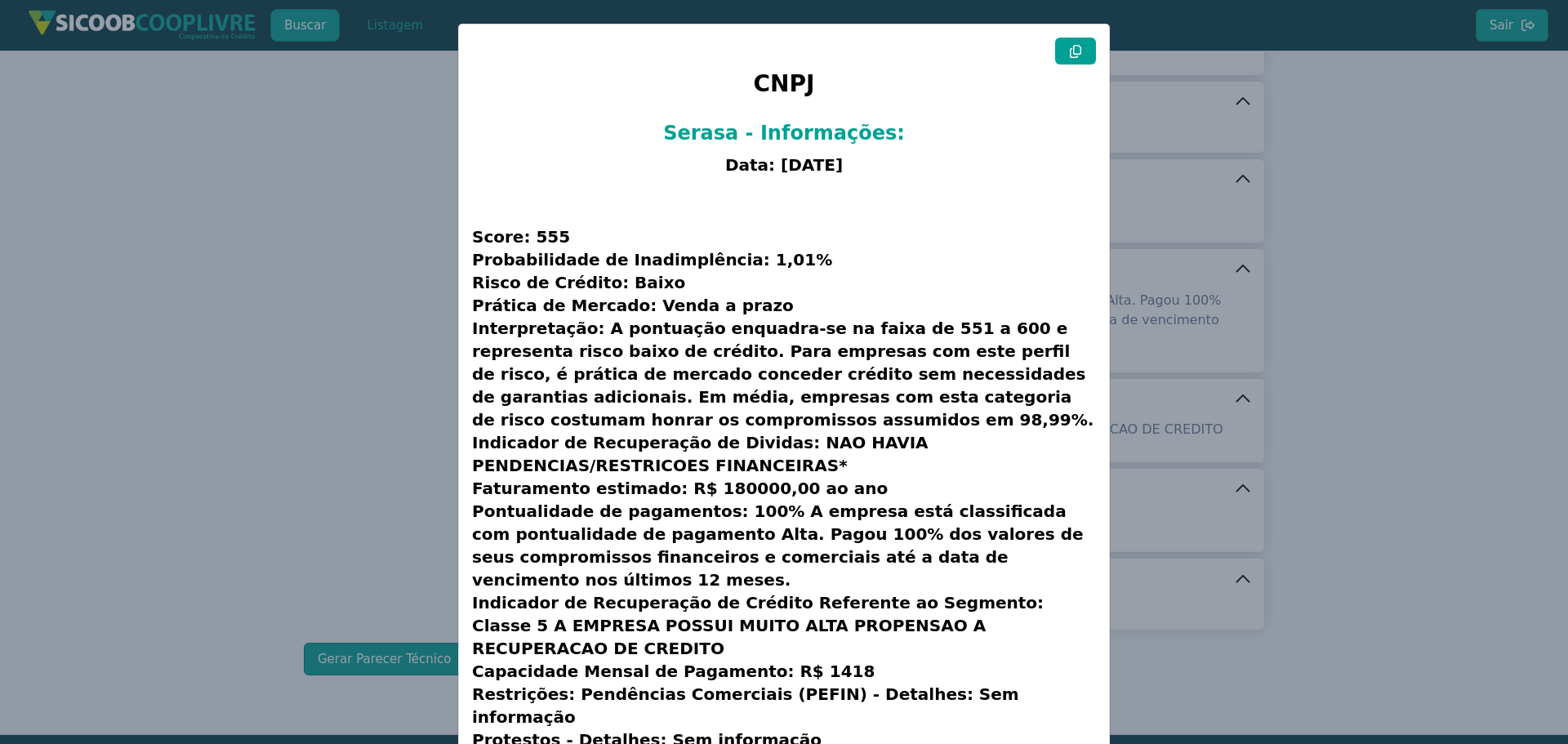
click at [330, 239] on modal-container "CNPJ Serasa - Informações: Data: [DATE] Score: 555 Probabilidade de Inadimplênc…" at bounding box center [784, 372] width 1568 height 744
